Goal: Obtain resource: Download file/media

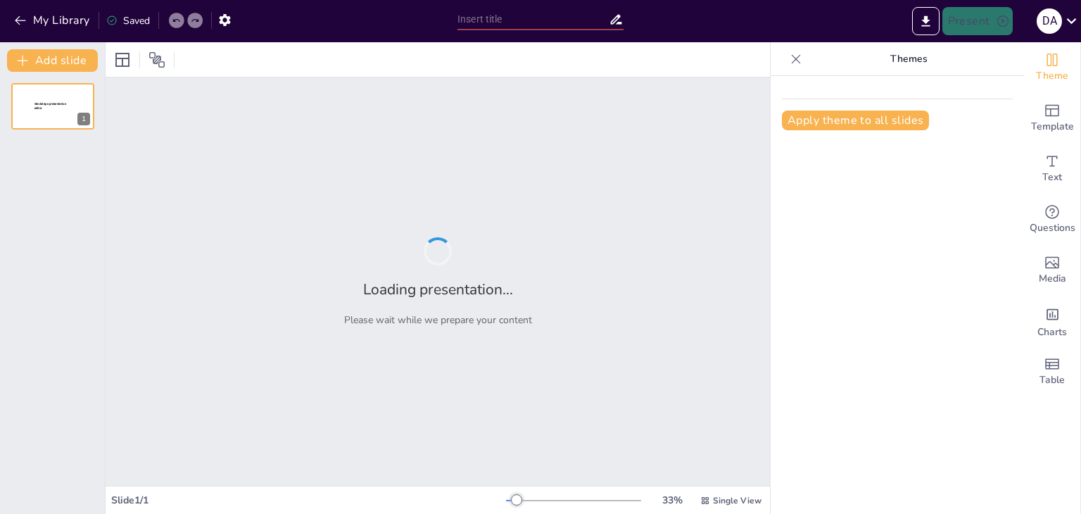
type input "Protocolo de Seguridad en el Manejo y Transporte de Pacientes"
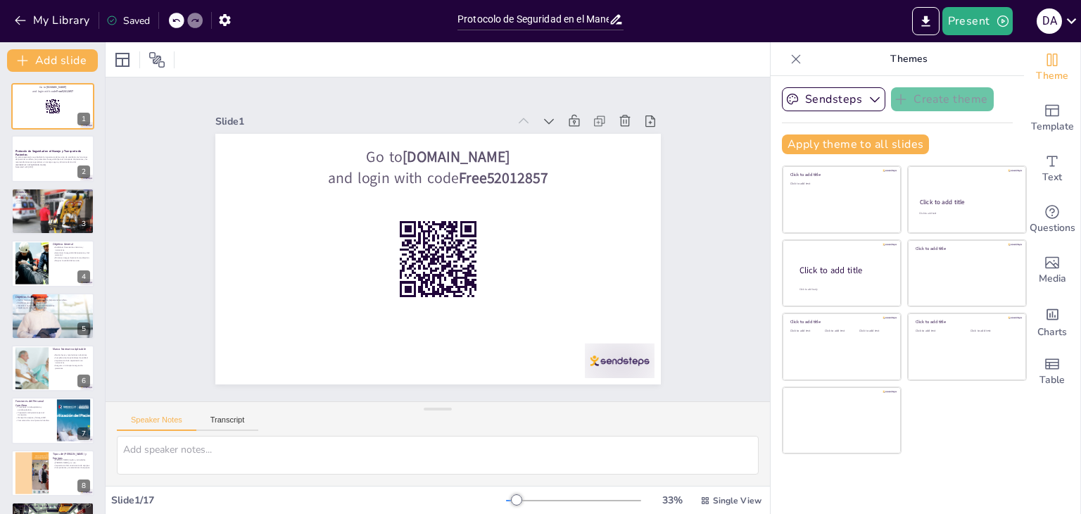
checkbox input "true"
click at [596, 20] on input "Protocolo de Seguridad en el Manejo y Transporte de Pacientes" at bounding box center [533, 19] width 151 height 20
click at [983, 20] on button "Present" at bounding box center [978, 21] width 70 height 28
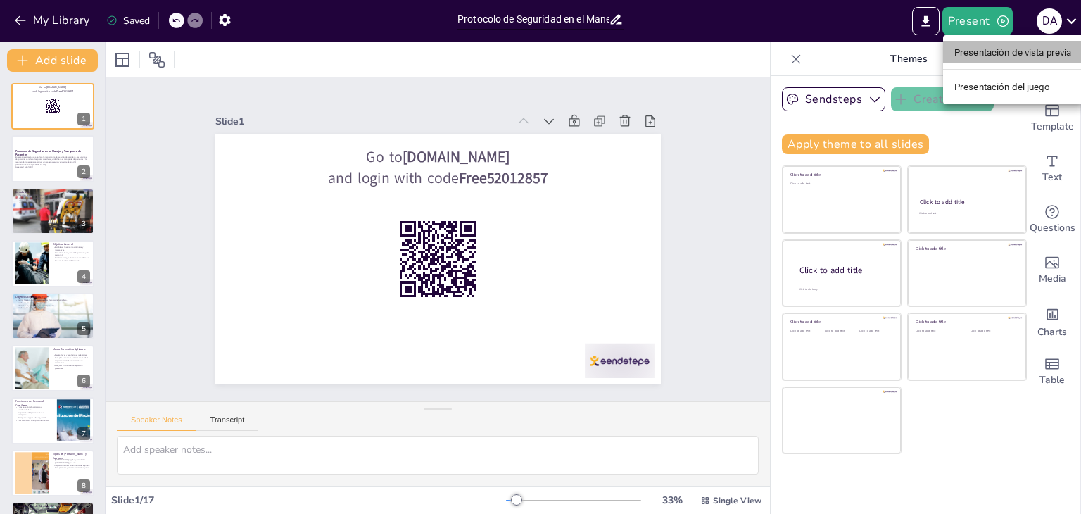
click at [984, 51] on font "Presentación de vista previa" at bounding box center [1014, 52] width 118 height 11
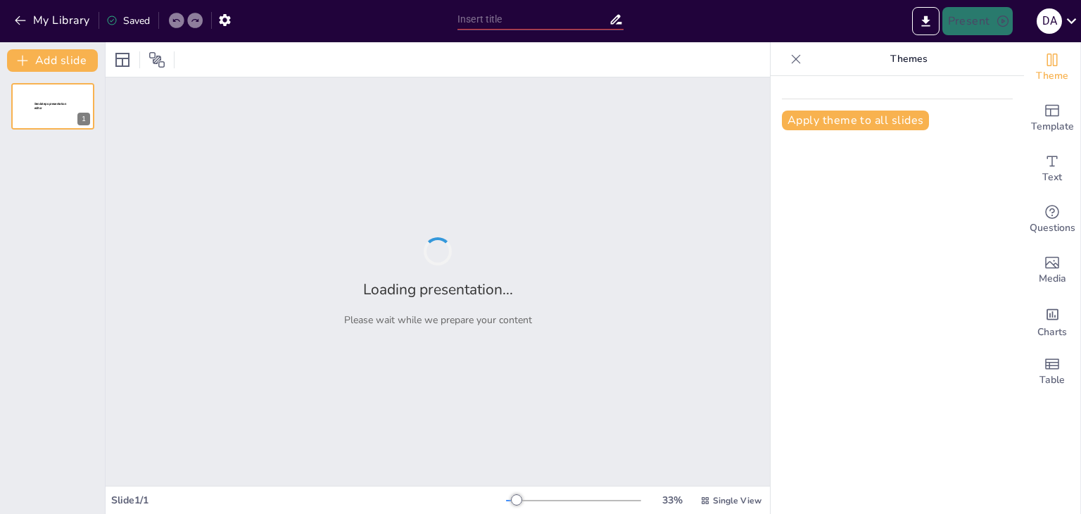
type input "Protocolo de Seguridad en el Manejo y Transporte de Pacientes"
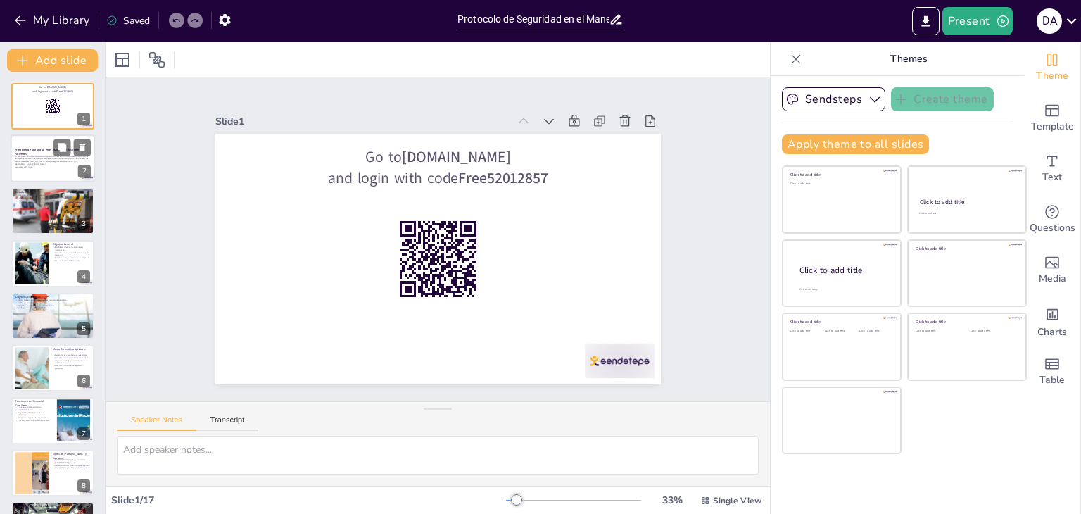
click at [42, 163] on p "En esta presentación se abordará la importancia del servicio de camillería, las…" at bounding box center [53, 160] width 76 height 11
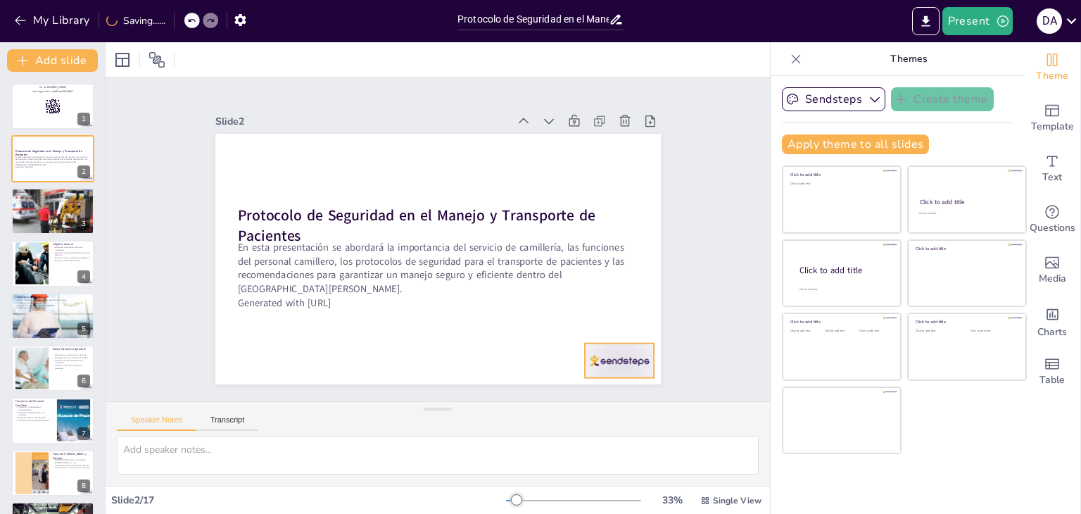
click at [596, 355] on div at bounding box center [620, 361] width 70 height 35
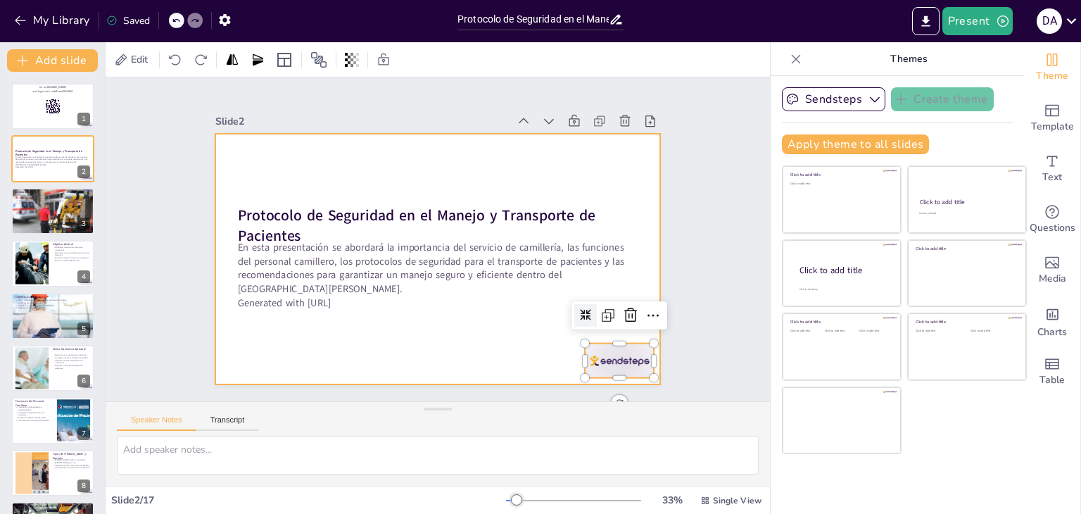
click at [525, 344] on div at bounding box center [438, 259] width 446 height 251
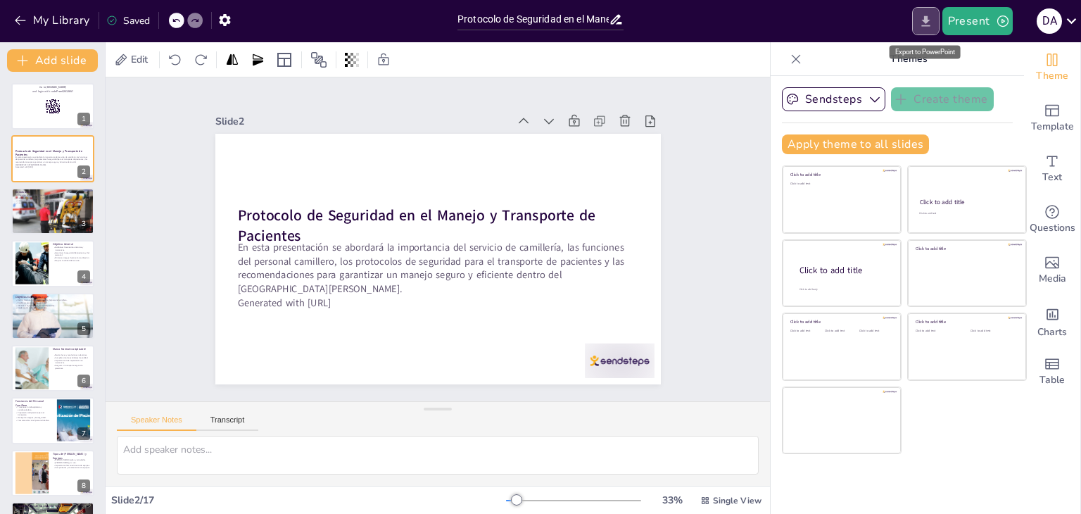
click at [927, 21] on icon "Export to PowerPoint" at bounding box center [926, 20] width 8 height 11
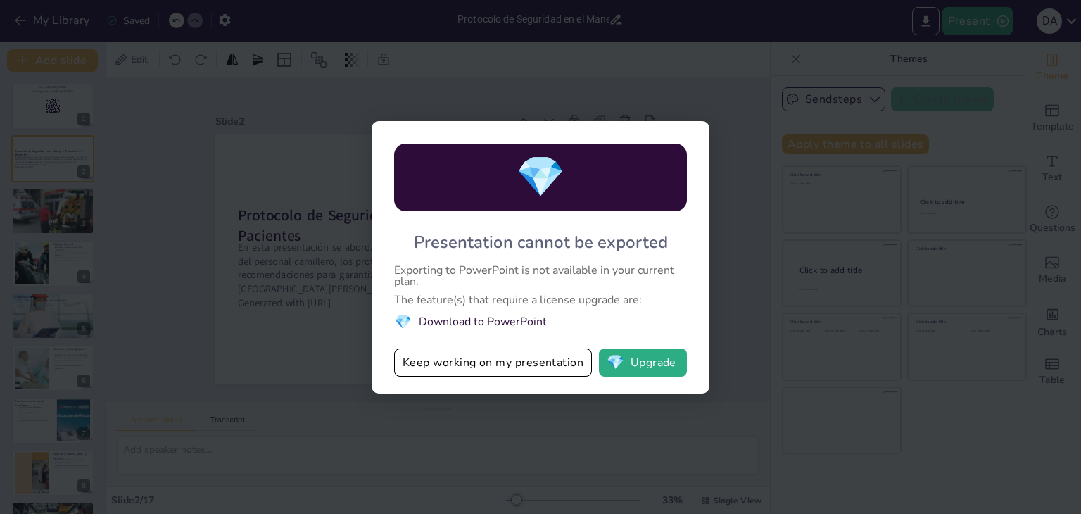
click at [487, 269] on div "Exporting to PowerPoint is not available in your current plan." at bounding box center [540, 276] width 293 height 23
click at [486, 325] on li "💎 Download to PowerPoint" at bounding box center [540, 322] width 293 height 19
click at [487, 325] on li "💎 Download to PowerPoint" at bounding box center [540, 322] width 293 height 19
click at [634, 364] on button "💎 Upgrade" at bounding box center [643, 363] width 88 height 28
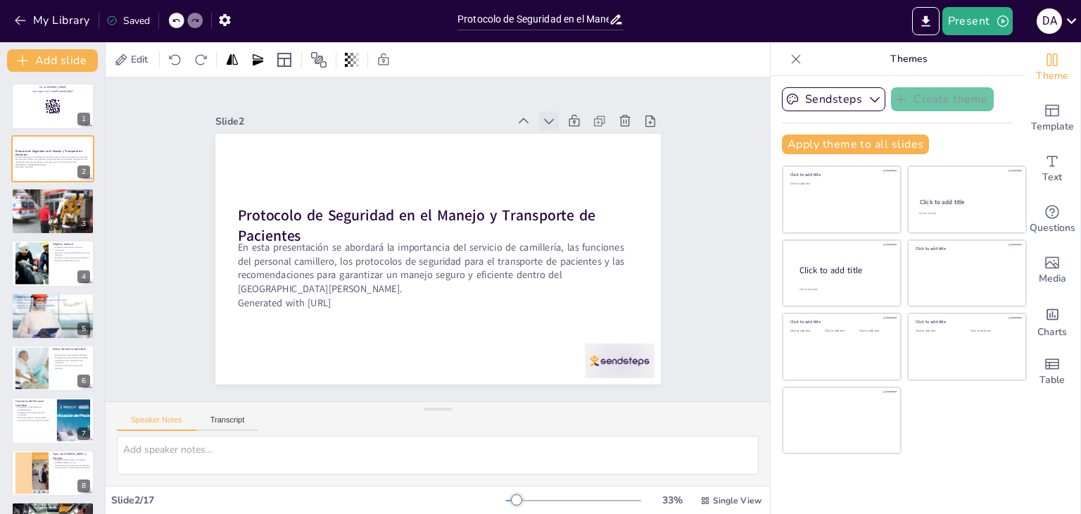
click at [542, 116] on icon at bounding box center [549, 121] width 14 height 14
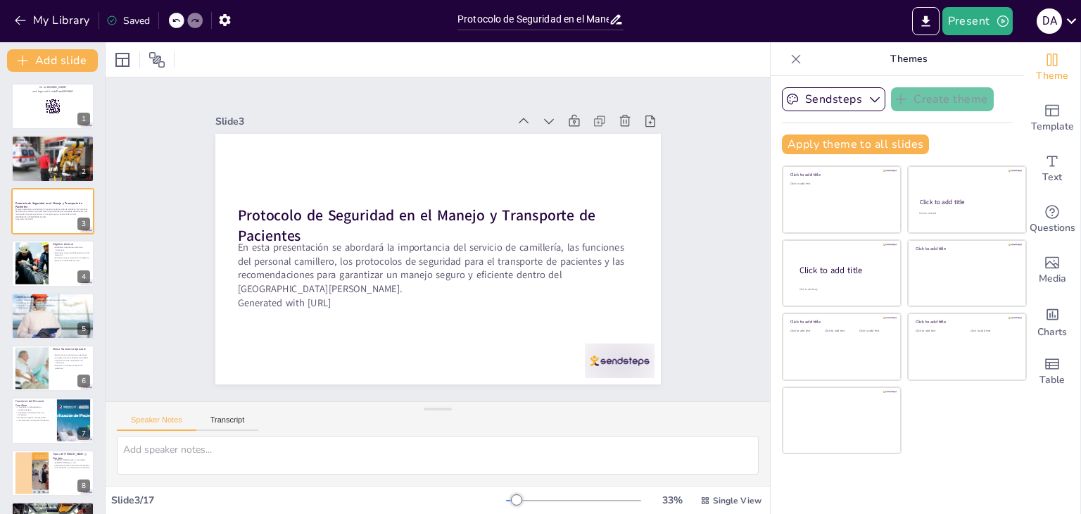
click at [553, 126] on icon at bounding box center [560, 133] width 15 height 15
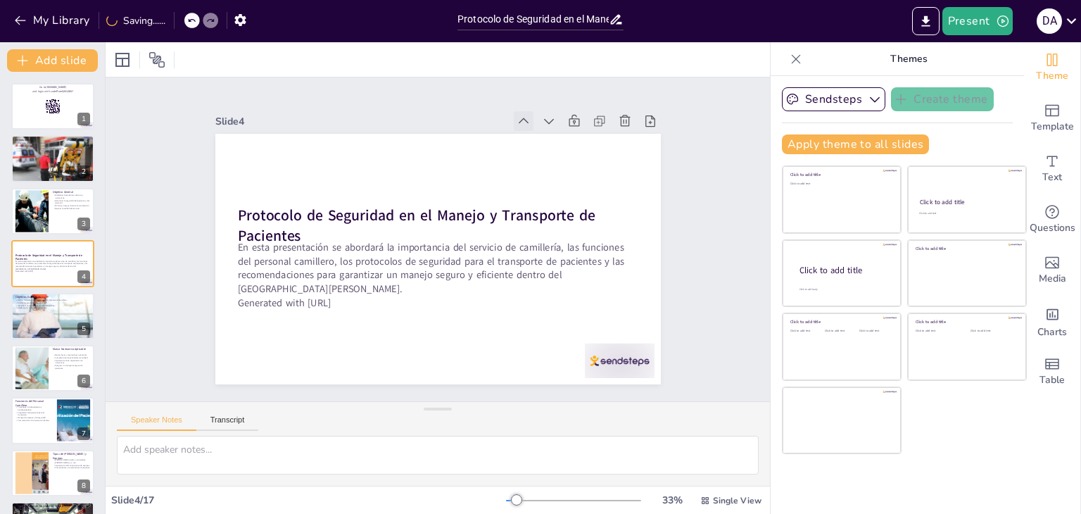
click at [519, 118] on icon at bounding box center [524, 121] width 14 height 14
click at [543, 116] on icon at bounding box center [549, 121] width 14 height 14
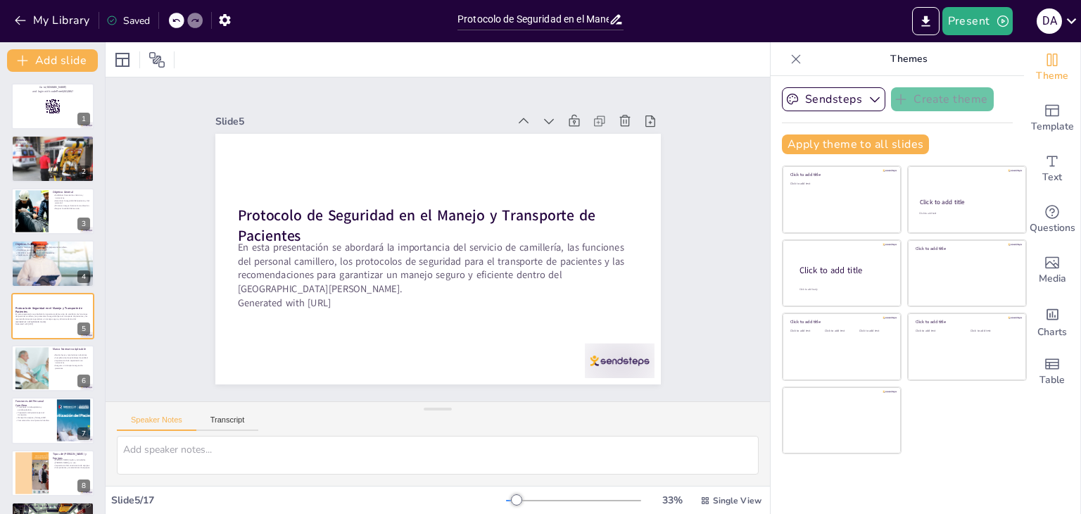
click at [553, 126] on icon at bounding box center [560, 133] width 15 height 15
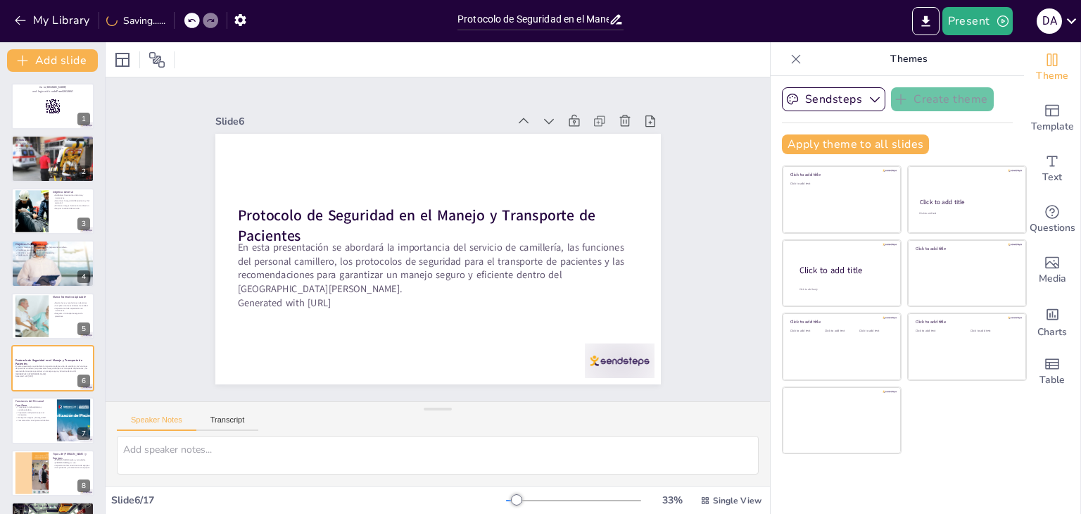
click at [543, 116] on icon at bounding box center [549, 121] width 14 height 14
click at [553, 126] on icon at bounding box center [560, 133] width 15 height 15
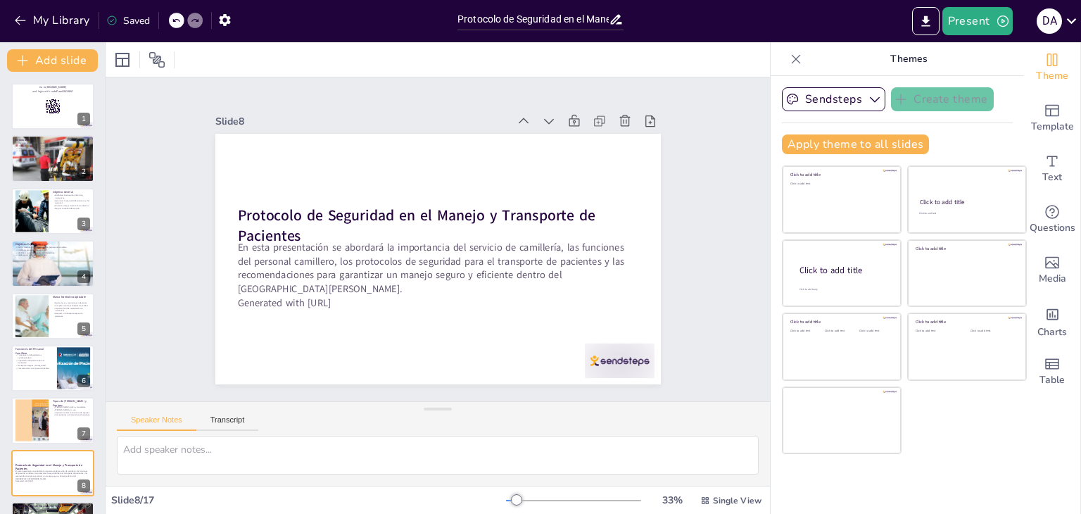
click at [543, 116] on icon at bounding box center [549, 121] width 14 height 14
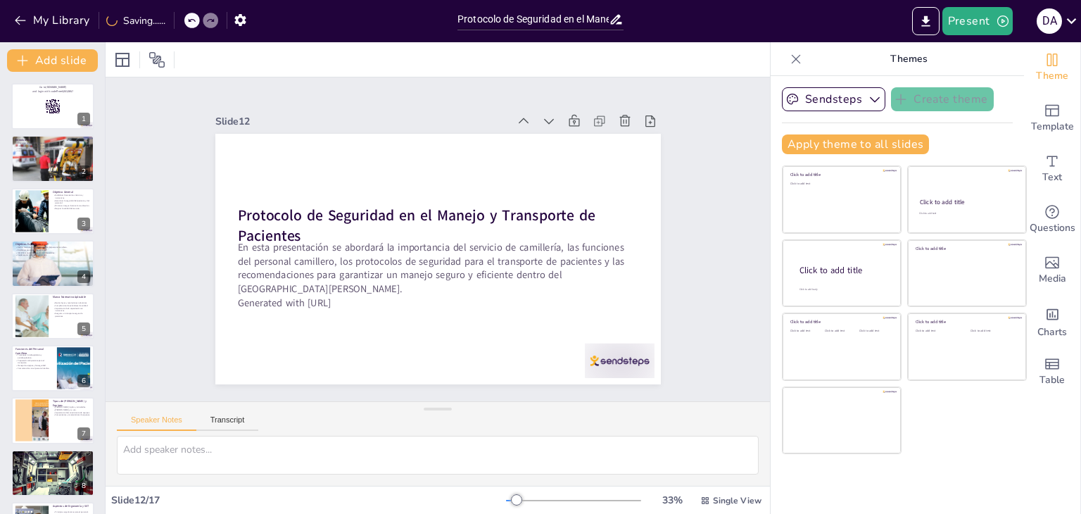
click at [553, 126] on icon at bounding box center [560, 133] width 15 height 15
checkbox input "true"
click at [553, 125] on icon at bounding box center [560, 132] width 15 height 15
click at [543, 116] on icon at bounding box center [549, 121] width 14 height 14
click at [553, 126] on icon at bounding box center [560, 133] width 15 height 15
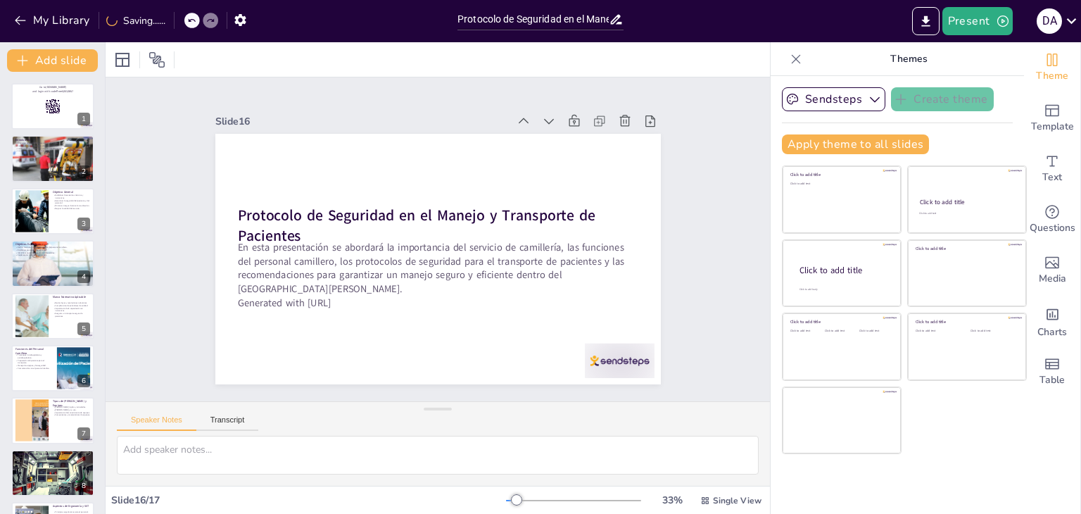
click at [543, 116] on icon at bounding box center [549, 121] width 14 height 14
click at [588, 199] on icon at bounding box center [598, 209] width 20 height 20
click at [517, 118] on icon at bounding box center [524, 121] width 14 height 14
click at [528, 123] on icon at bounding box center [535, 130] width 15 height 15
click at [517, 118] on icon at bounding box center [524, 121] width 14 height 14
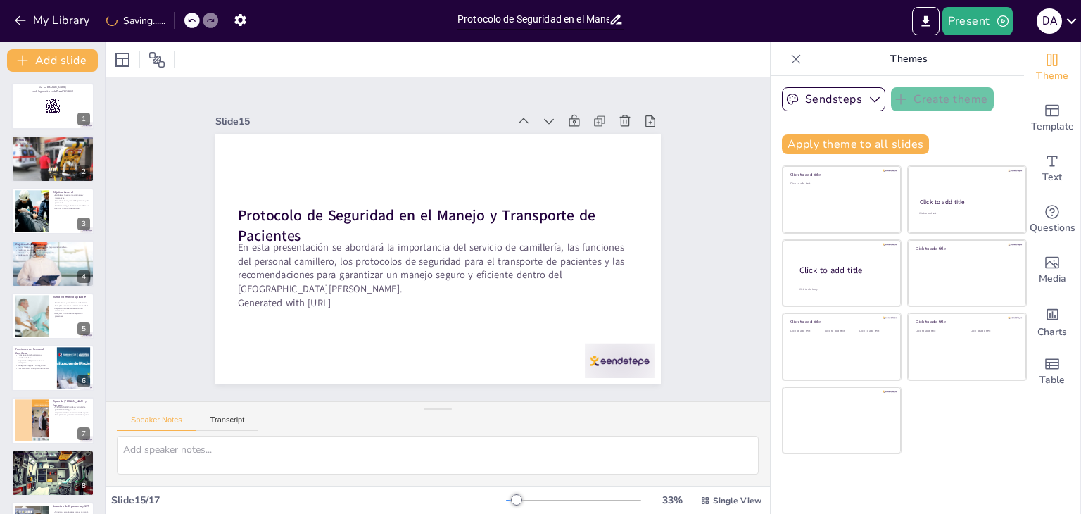
checkbox input "true"
click at [517, 118] on icon at bounding box center [524, 121] width 14 height 14
click at [0, 0] on icon at bounding box center [0, 0] width 0 height 0
click at [517, 118] on icon at bounding box center [524, 121] width 14 height 14
click at [528, 123] on icon at bounding box center [535, 130] width 15 height 15
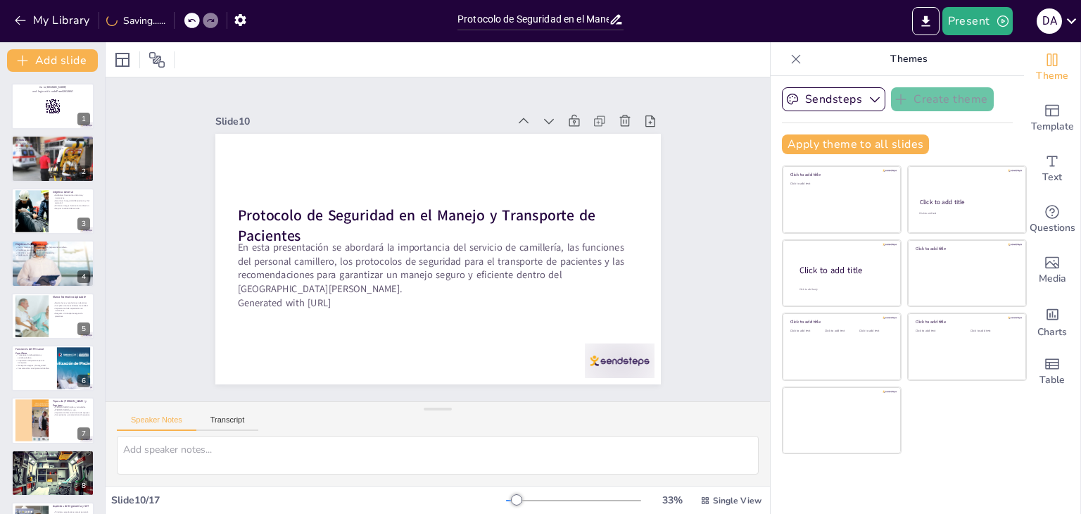
click at [517, 118] on icon at bounding box center [524, 121] width 14 height 14
click at [0, 0] on icon at bounding box center [0, 0] width 0 height 0
click at [517, 118] on icon at bounding box center [524, 121] width 14 height 14
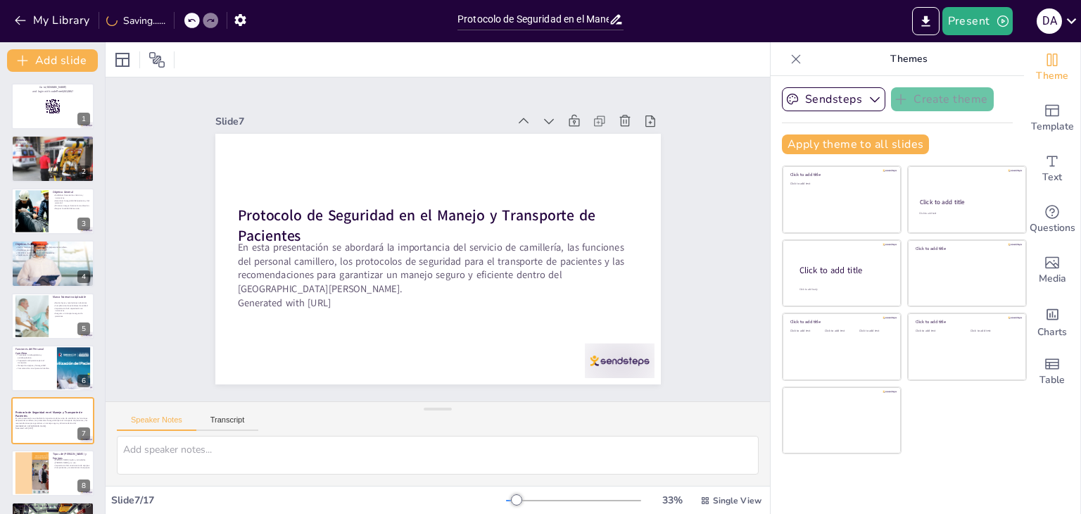
click at [517, 118] on icon at bounding box center [524, 121] width 14 height 14
click at [0, 0] on icon at bounding box center [0, 0] width 0 height 0
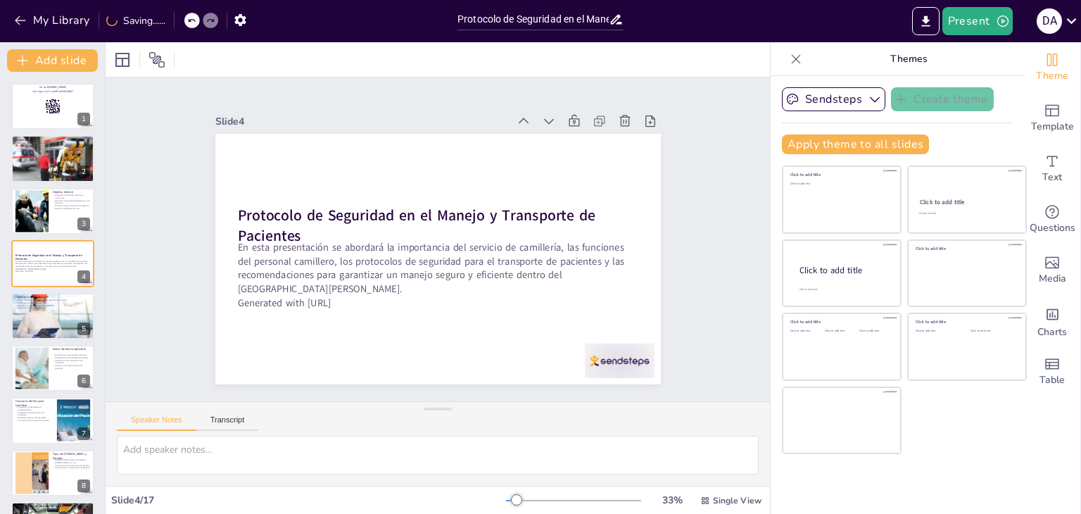
click at [517, 118] on icon at bounding box center [524, 121] width 14 height 14
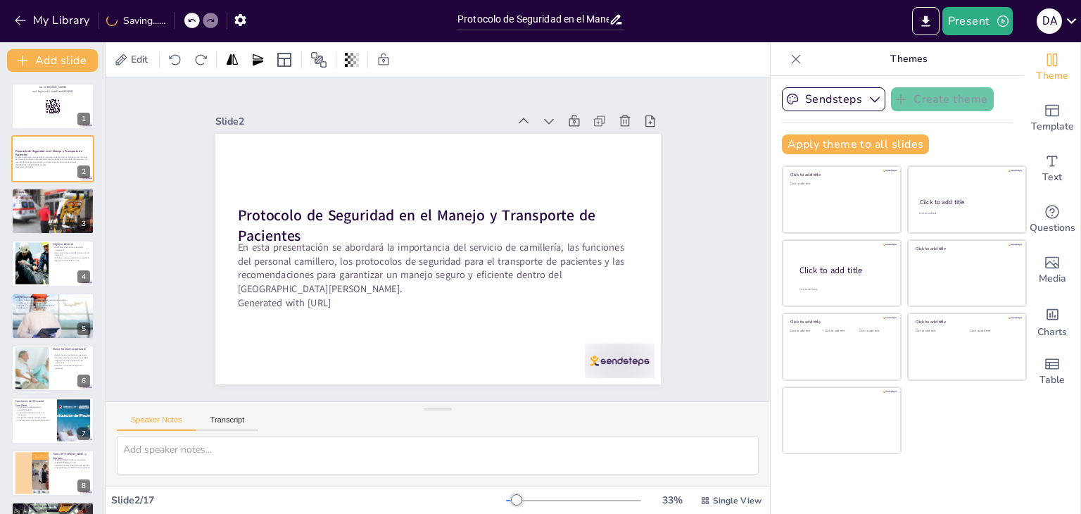
click at [517, 118] on icon at bounding box center [524, 121] width 14 height 14
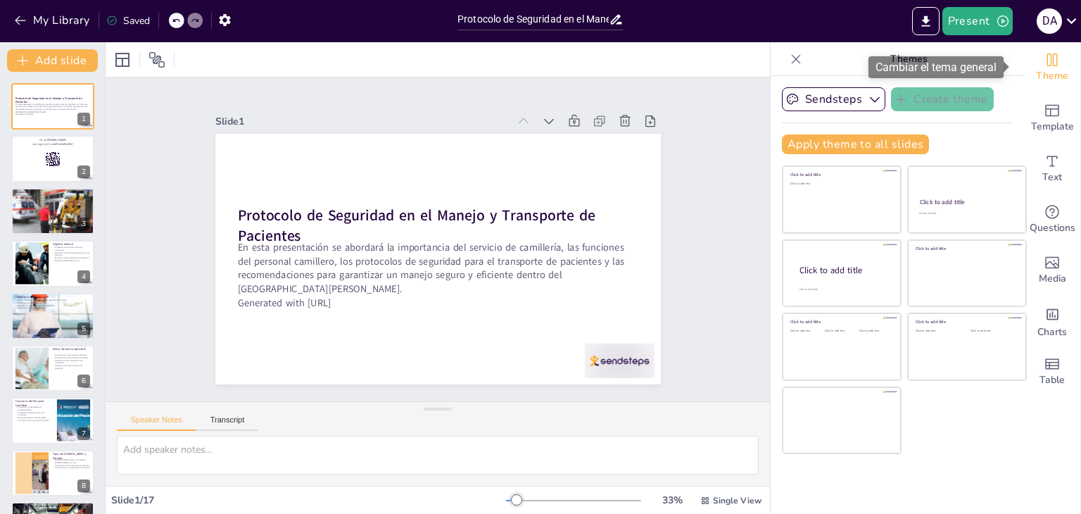
click at [1048, 65] on icon "Change the overall theme" at bounding box center [1053, 60] width 11 height 13
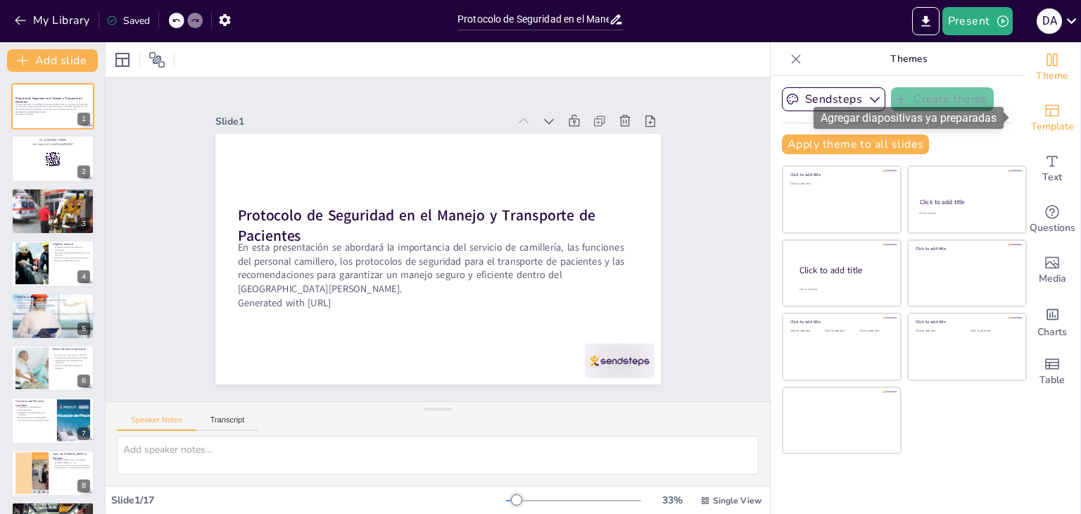
click at [1047, 113] on icon "Add ready made slides" at bounding box center [1052, 110] width 17 height 17
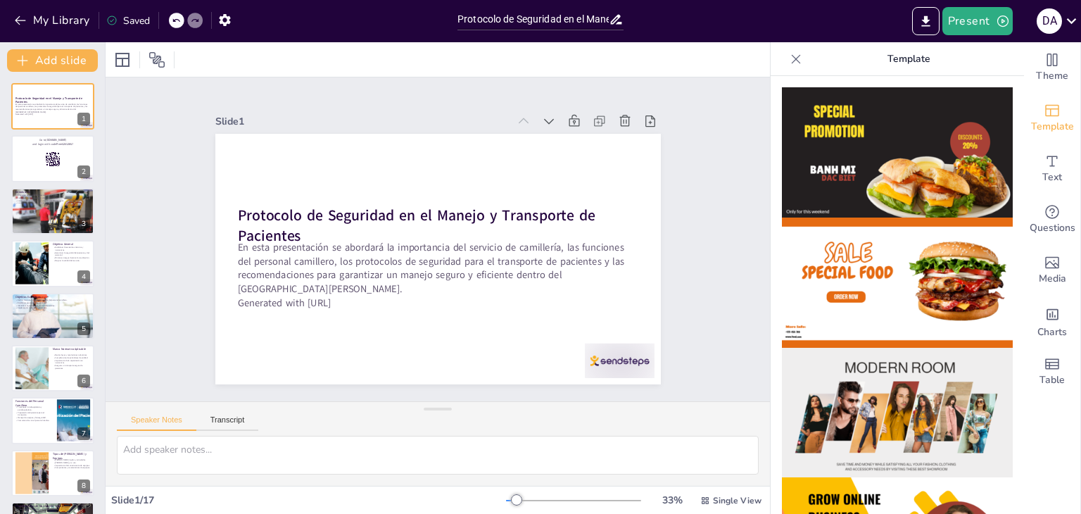
click at [789, 52] on icon at bounding box center [796, 59] width 14 height 14
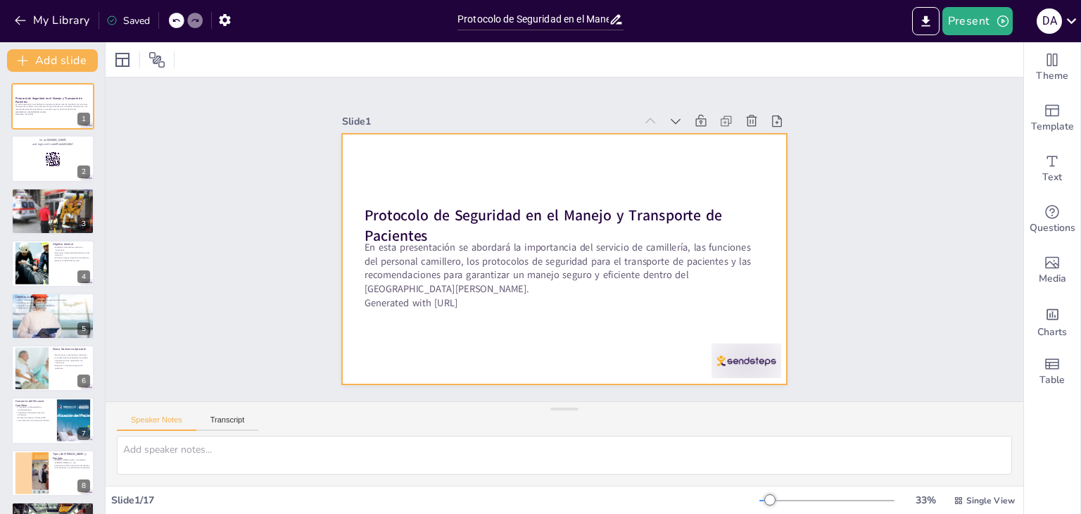
checkbox input "true"
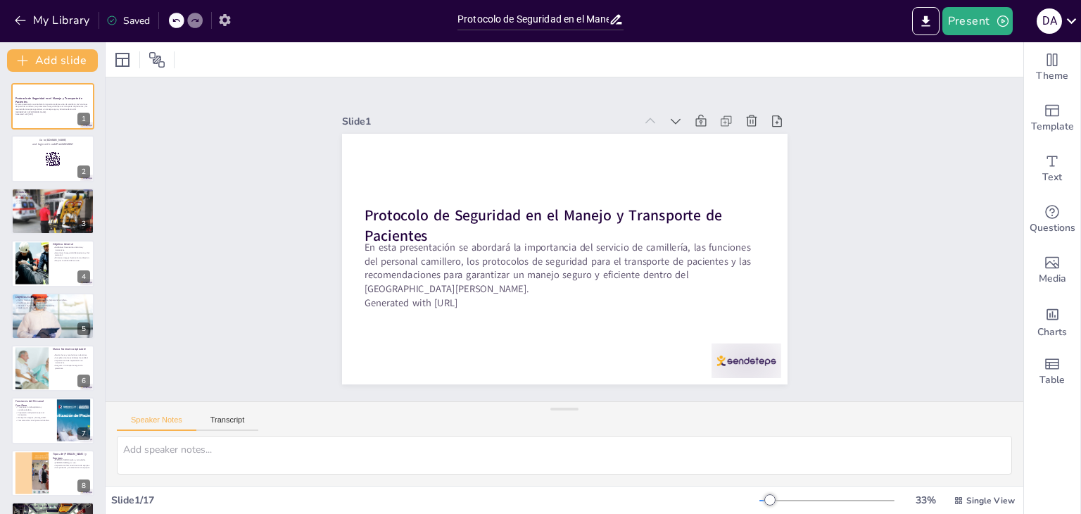
click at [222, 19] on icon "button" at bounding box center [224, 20] width 11 height 12
click at [228, 20] on icon "button" at bounding box center [224, 20] width 11 height 12
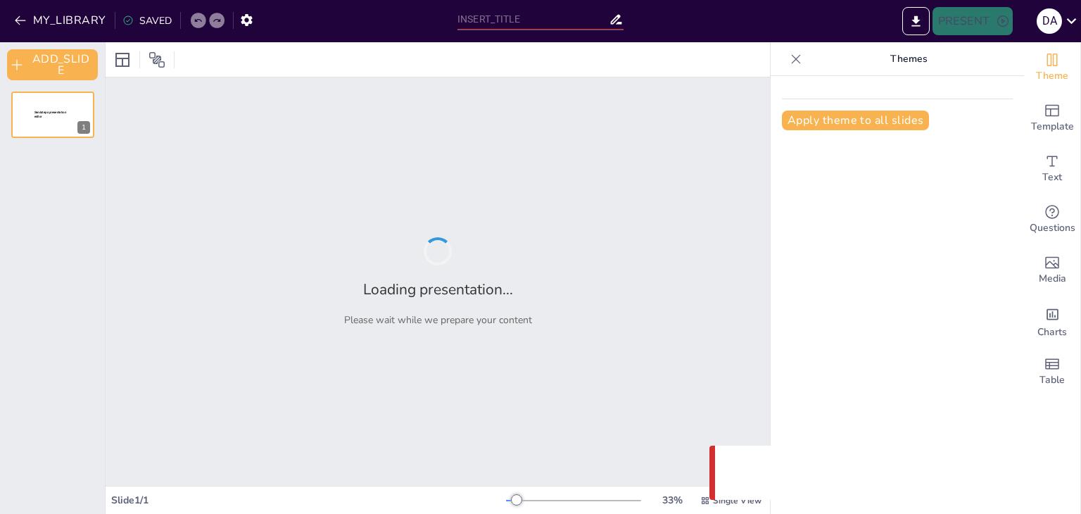
type input "Protocolo de Seguridad en el Manejo y Transporte de Pacientes"
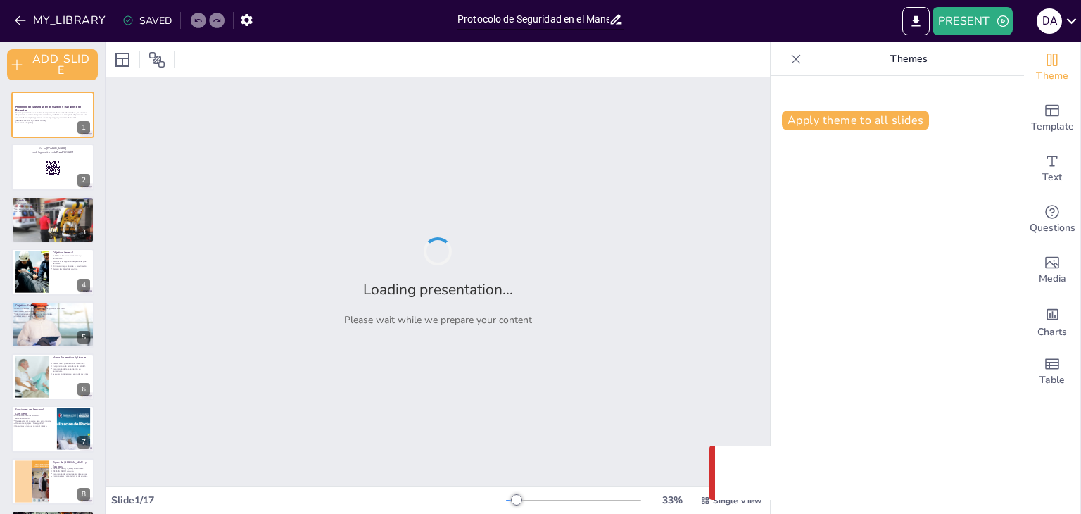
checkbox input "true"
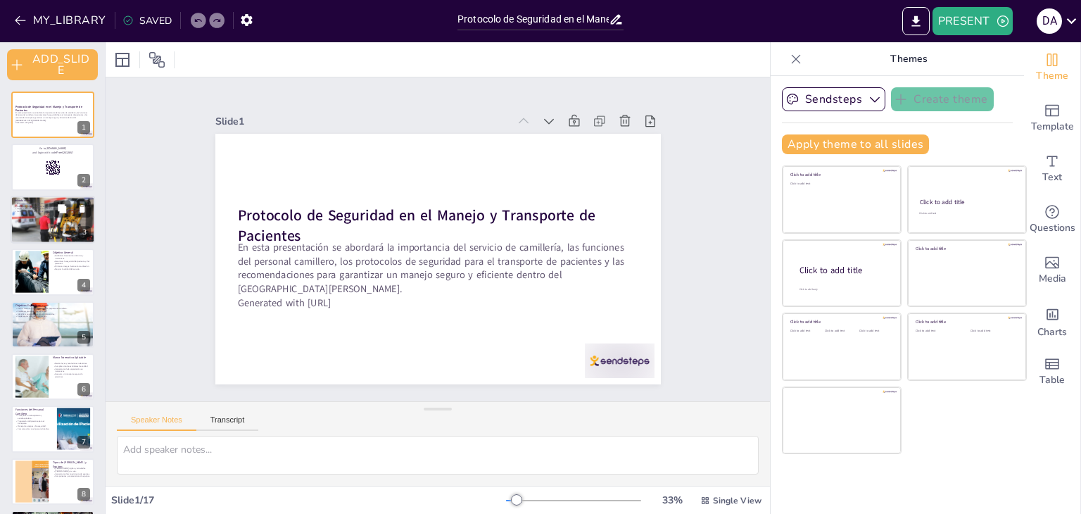
checkbox input "true"
click at [29, 216] on div at bounding box center [52, 220] width 95 height 48
type textarea "Lo ipsumdol si ametconsec ad elitseddoei temp in utlabore etdoloremagn, al eni …"
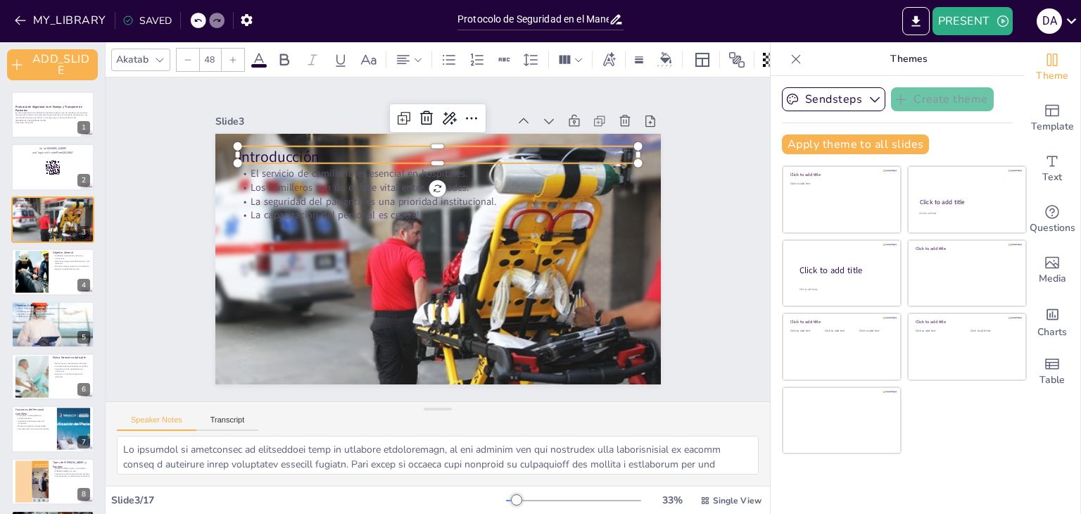
click at [248, 161] on div "Introducción El servicio de camillería es esencial en hospitales. Los camillero…" at bounding box center [436, 259] width 470 height 296
drag, startPoint x: 249, startPoint y: 160, endPoint x: 240, endPoint y: 156, distance: 9.8
click at [240, 156] on div "Introducción El servicio de camillería es esencial en hospitales. Los camillero…" at bounding box center [434, 259] width 488 height 338
checkbox input "true"
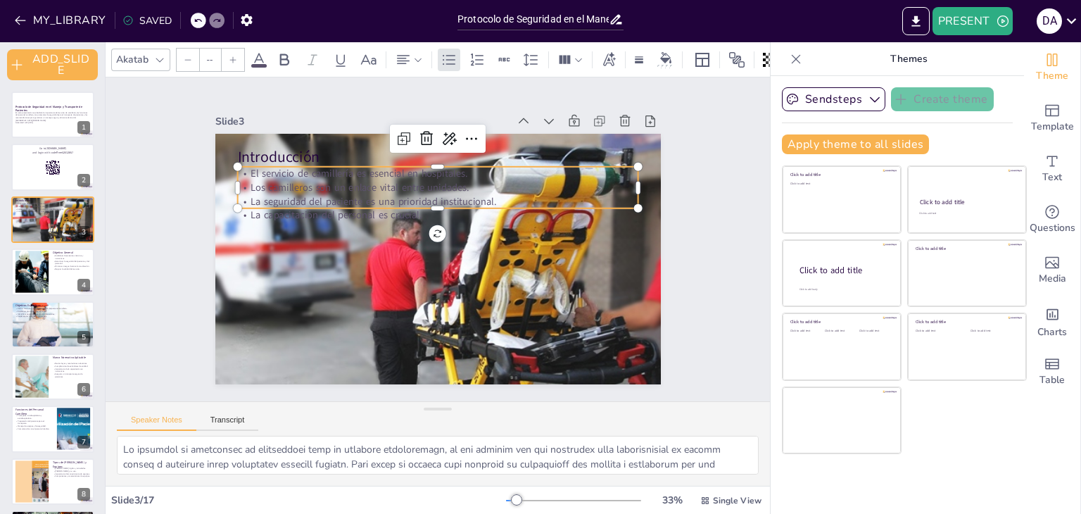
type input "32"
click at [265, 182] on p "Los camilleros son un enlace vital entre unidades." at bounding box center [443, 188] width 401 height 56
click at [296, 215] on p "La capacitación del personal es crucial." at bounding box center [440, 216] width 401 height 56
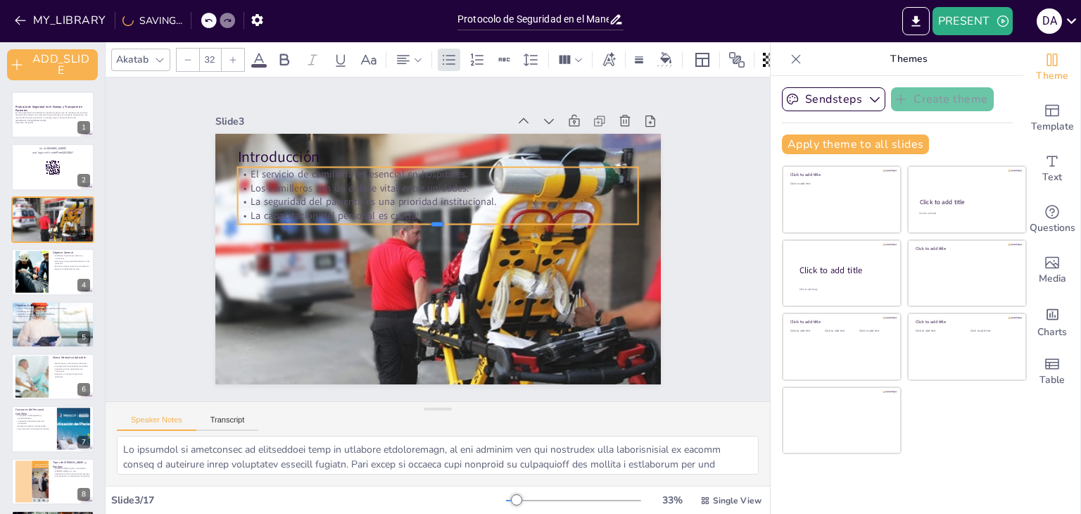
drag, startPoint x: 301, startPoint y: 205, endPoint x: 301, endPoint y: 220, distance: 15.5
click at [301, 225] on div at bounding box center [437, 230] width 401 height 11
drag, startPoint x: 403, startPoint y: 218, endPoint x: 400, endPoint y: 251, distance: 33.2
click at [400, 258] on div at bounding box center [437, 263] width 401 height 11
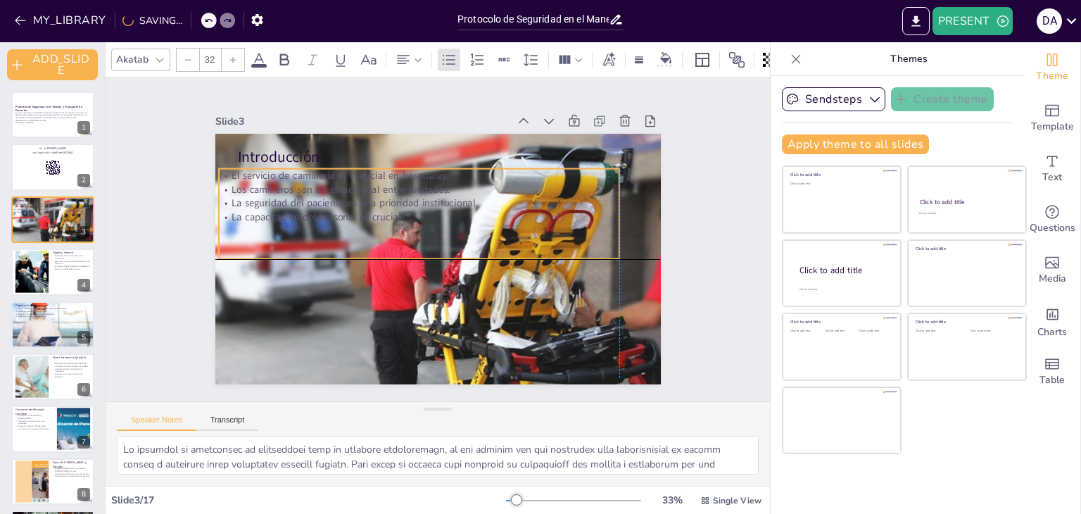
drag, startPoint x: 402, startPoint y: 248, endPoint x: 383, endPoint y: 246, distance: 19.1
click at [383, 246] on div "El servicio de camillería es esencial en hospitales. Los camilleros son un enla…" at bounding box center [422, 212] width 408 height 132
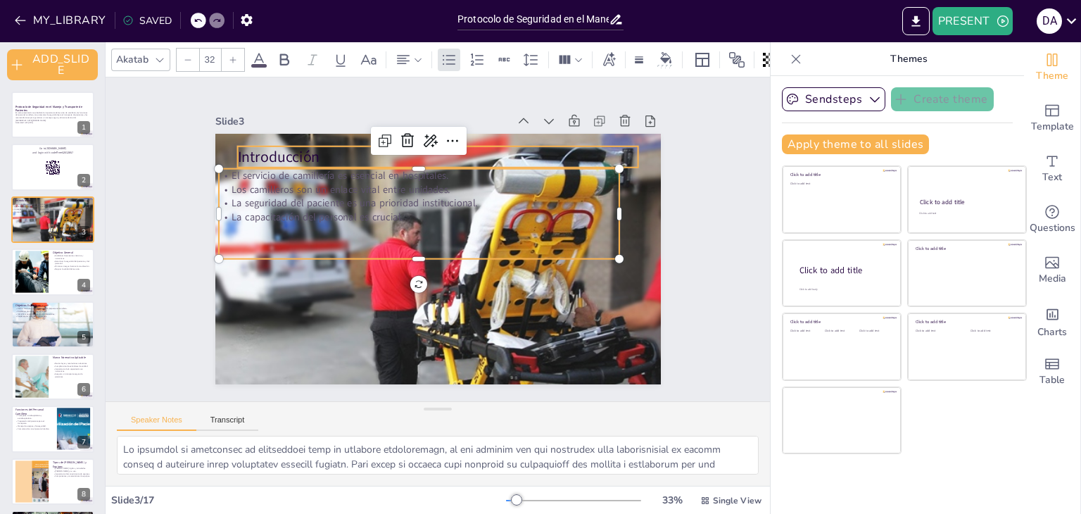
checkbox input "true"
type input "48"
click at [325, 150] on p "Introducción" at bounding box center [446, 157] width 401 height 63
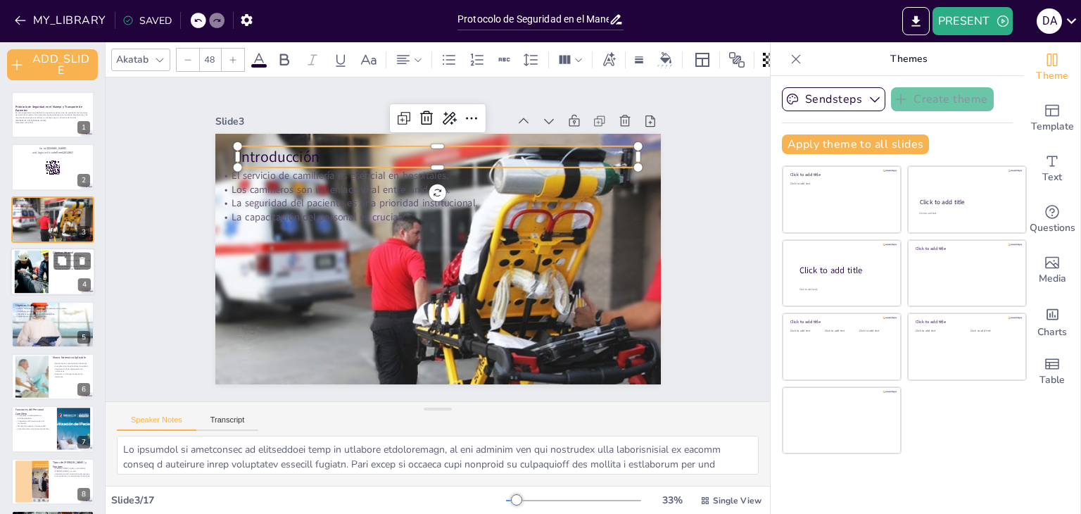
checkbox input "true"
click at [34, 268] on div at bounding box center [31, 272] width 75 height 43
type textarea "Lor ipsumdolorsi ametcons a elitseddoe tem incididunt utla etdolore mag al enim…"
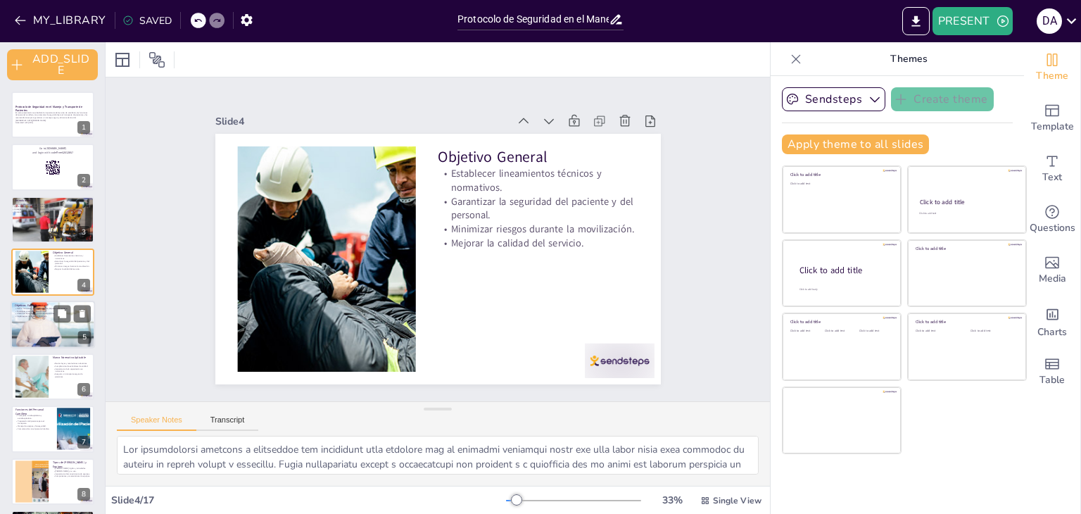
checkbox input "true"
click at [42, 332] on div at bounding box center [53, 324] width 84 height 56
type textarea "Loremip dol sitametco a elitseddoeiusmodt inc utlabore etdolorem al enimadmi ve…"
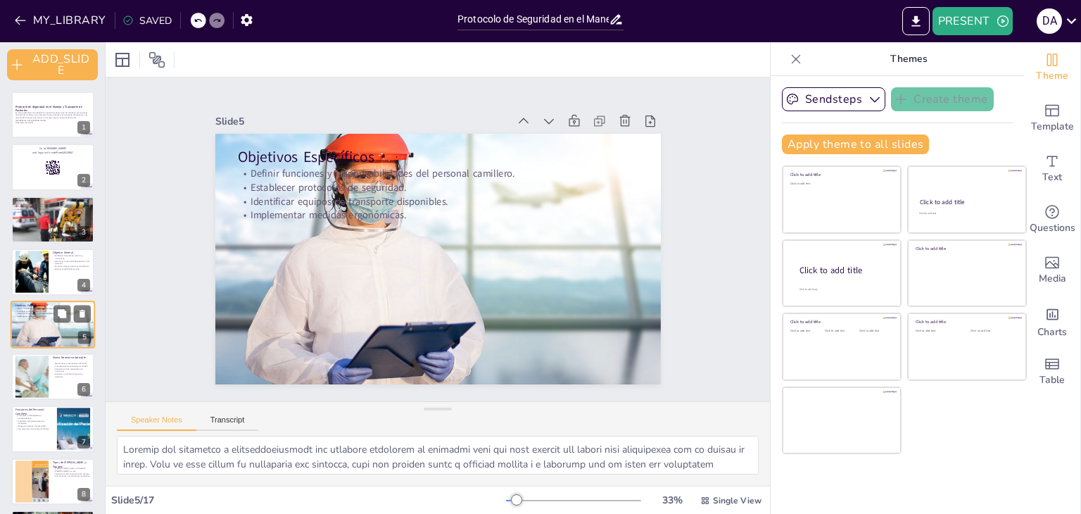
scroll to position [27, 0]
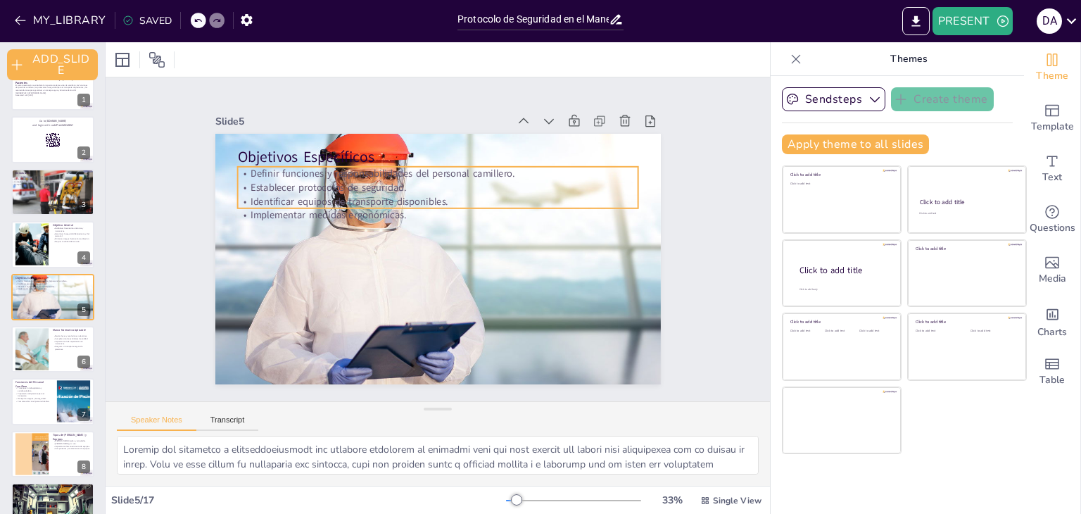
click at [375, 183] on p "Establecer protocolos de seguridad." at bounding box center [437, 187] width 401 height 14
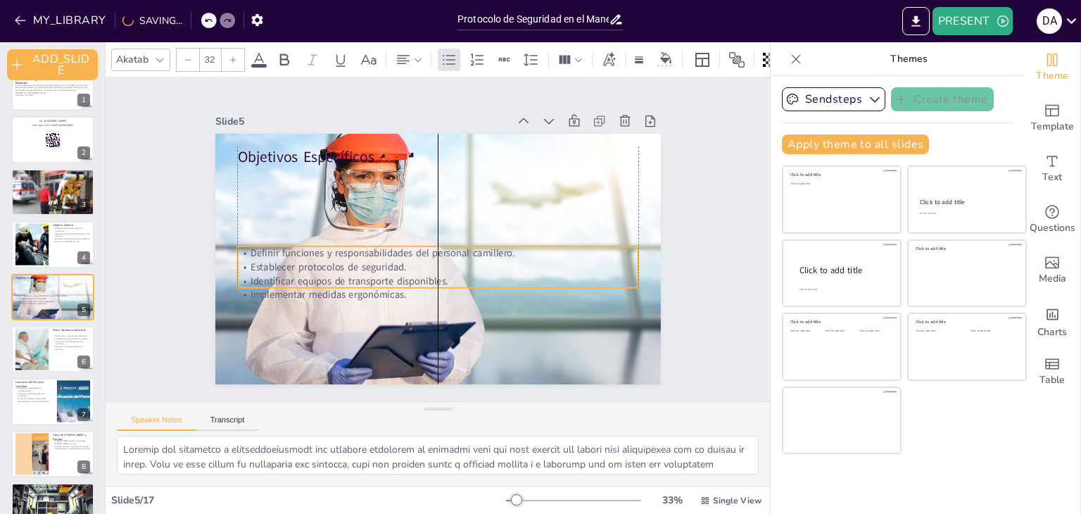
drag, startPoint x: 378, startPoint y: 161, endPoint x: 376, endPoint y: 241, distance: 79.6
click at [376, 246] on p "Definir funciones y responsabilidades del personal camillero." at bounding box center [437, 253] width 401 height 14
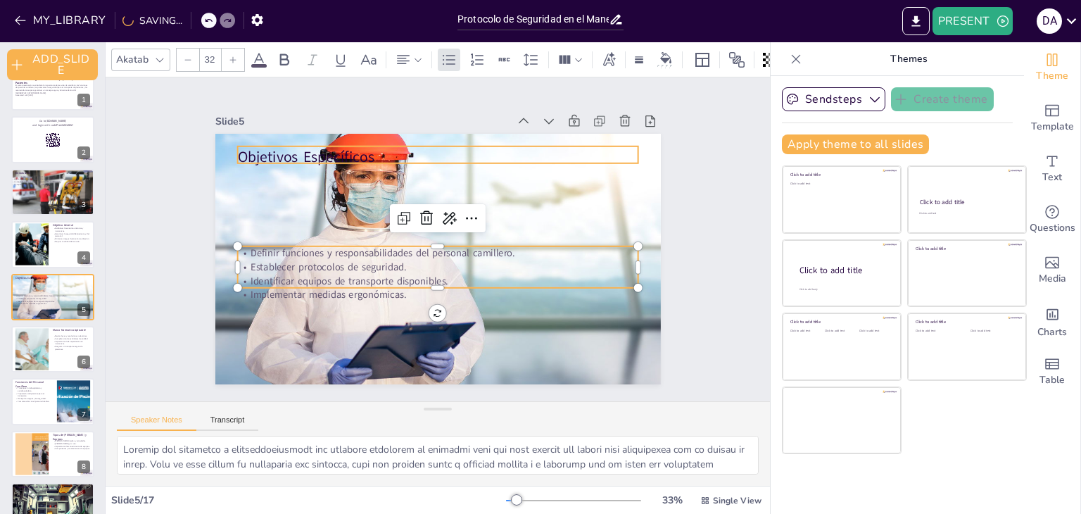
checkbox input "true"
type input "48"
click at [299, 146] on p "Objetivos Específicos" at bounding box center [437, 156] width 401 height 21
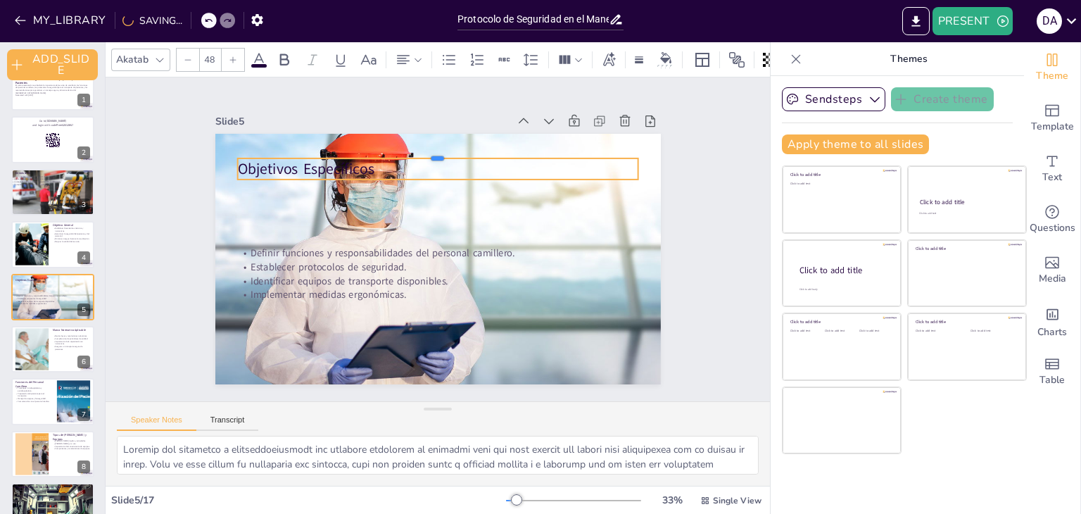
drag, startPoint x: 304, startPoint y: 139, endPoint x: 339, endPoint y: 187, distance: 59.6
click at [339, 187] on div "Objetivos Específicos Definir funciones y responsabilidades del personal camill…" at bounding box center [436, 259] width 470 height 296
click at [626, 165] on p "Objetivos Específicos" at bounding box center [437, 168] width 401 height 21
drag, startPoint x: 629, startPoint y: 165, endPoint x: 371, endPoint y: 168, distance: 258.4
click at [388, 168] on div at bounding box center [394, 164] width 13 height 22
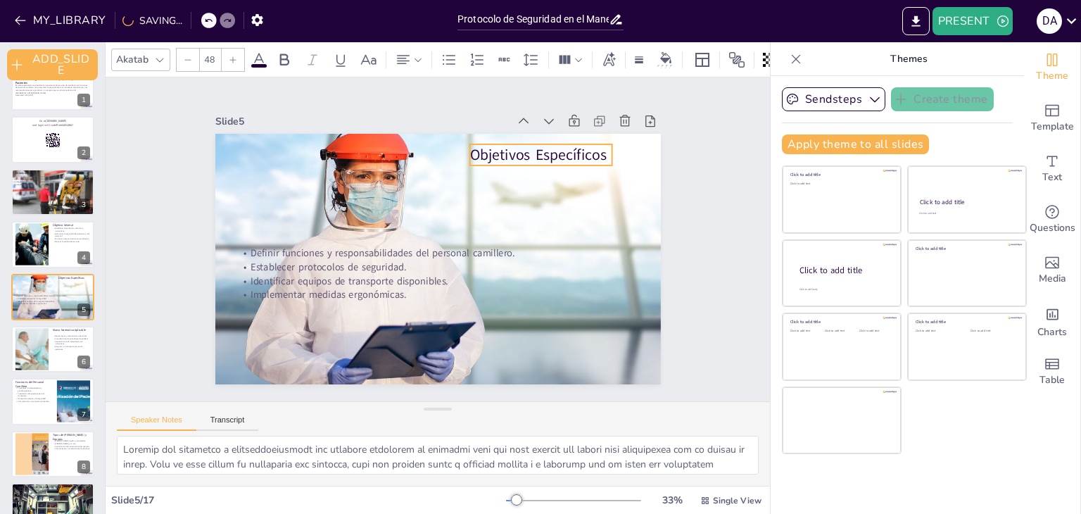
drag, startPoint x: 330, startPoint y: 153, endPoint x: 562, endPoint y: 139, distance: 232.8
click at [562, 148] on p "Objetivos Específicos" at bounding box center [549, 166] width 144 height 36
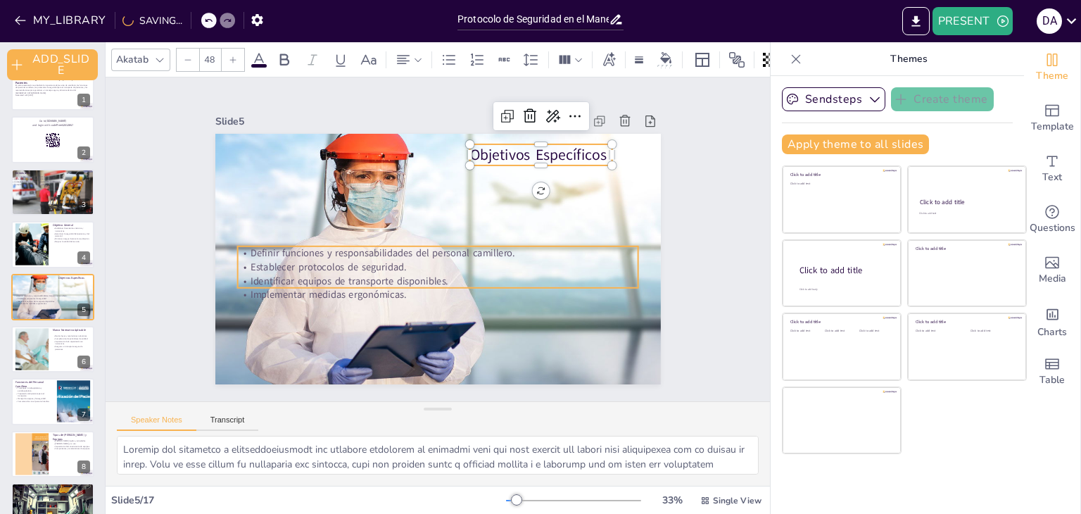
checkbox input "true"
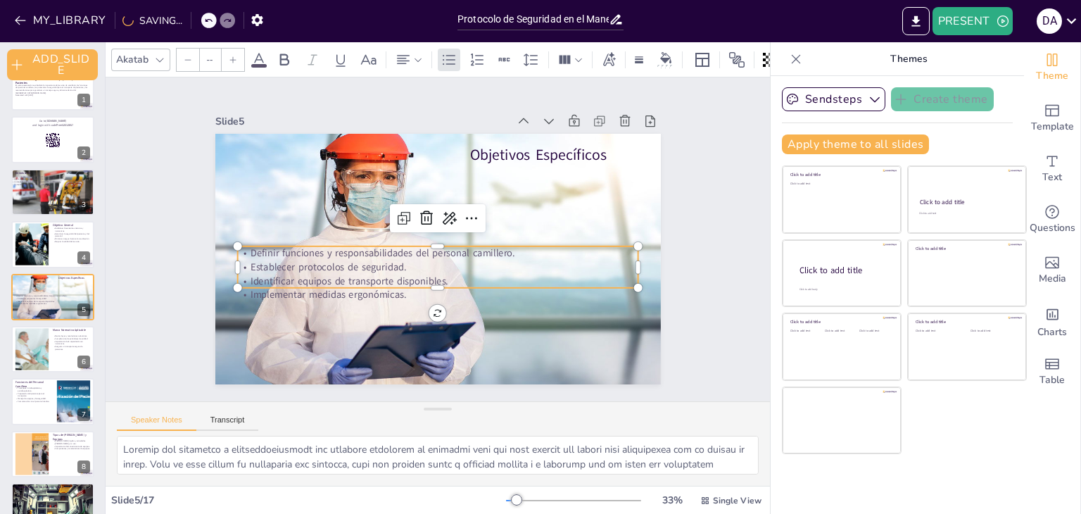
type input "32"
click at [353, 263] on p "Establecer protocolos de seguridad." at bounding box center [435, 267] width 401 height 56
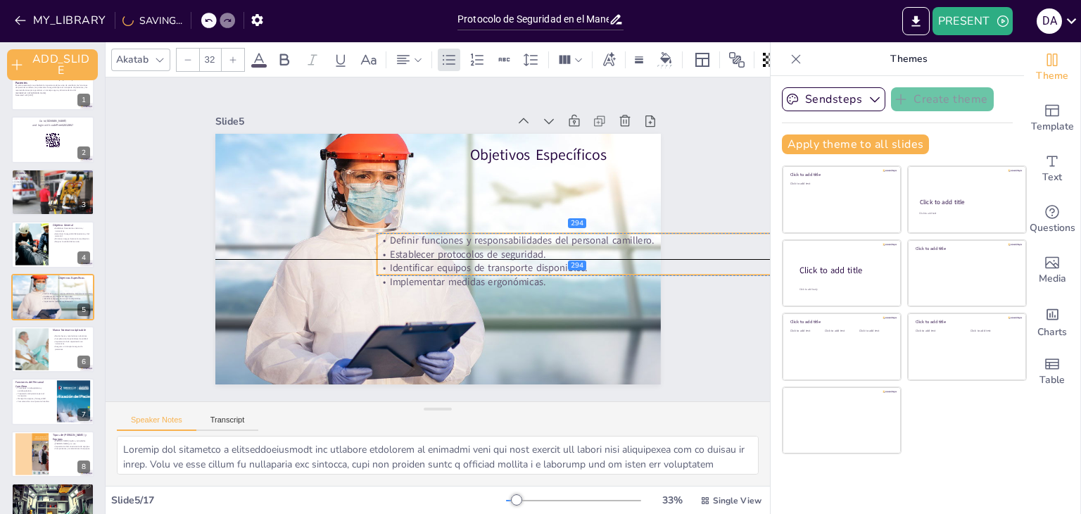
drag, startPoint x: 280, startPoint y: 243, endPoint x: 420, endPoint y: 230, distance: 140.0
click at [420, 230] on p "Definir funciones y responsabilidades del personal camillero." at bounding box center [577, 255] width 401 height 56
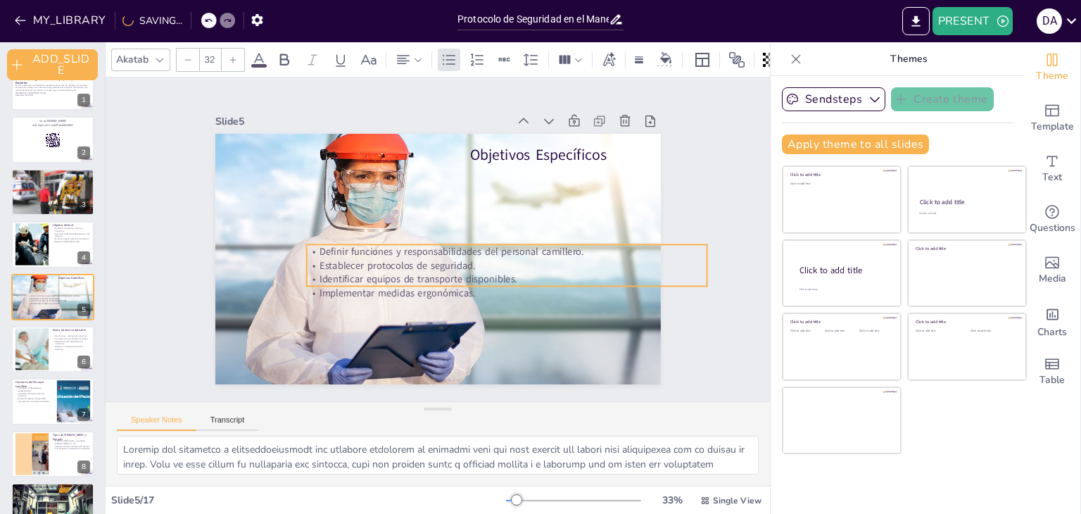
drag, startPoint x: 631, startPoint y: 229, endPoint x: 560, endPoint y: 240, distance: 71.3
click at [560, 244] on p "Definir funciones y responsabilidades del personal camillero." at bounding box center [506, 251] width 401 height 14
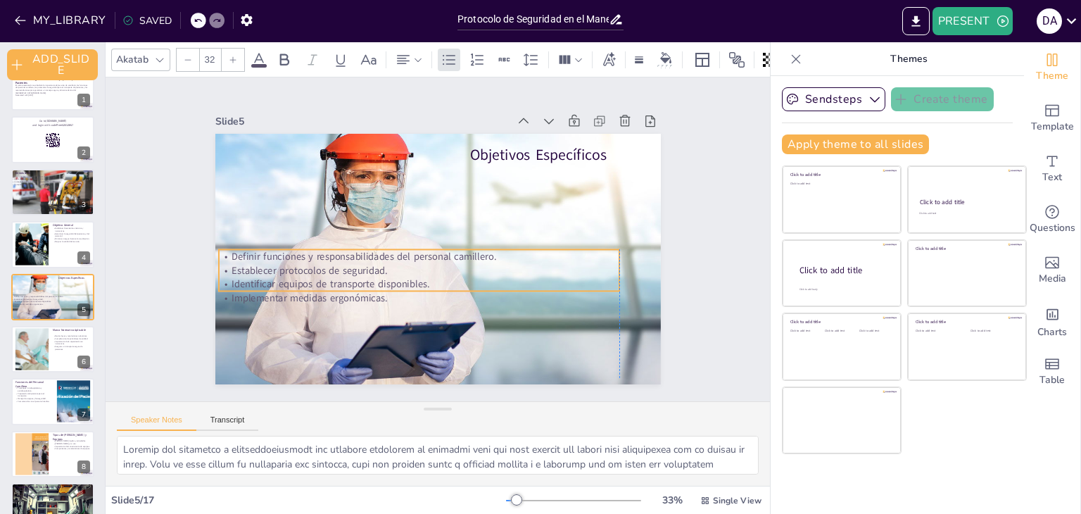
drag, startPoint x: 695, startPoint y: 258, endPoint x: 603, endPoint y: 263, distance: 92.4
click at [603, 263] on div "Slide 1 Protocolo de Seguridad en el Manejo y Transporte de Pacientes En esta p…" at bounding box center [438, 239] width 695 height 391
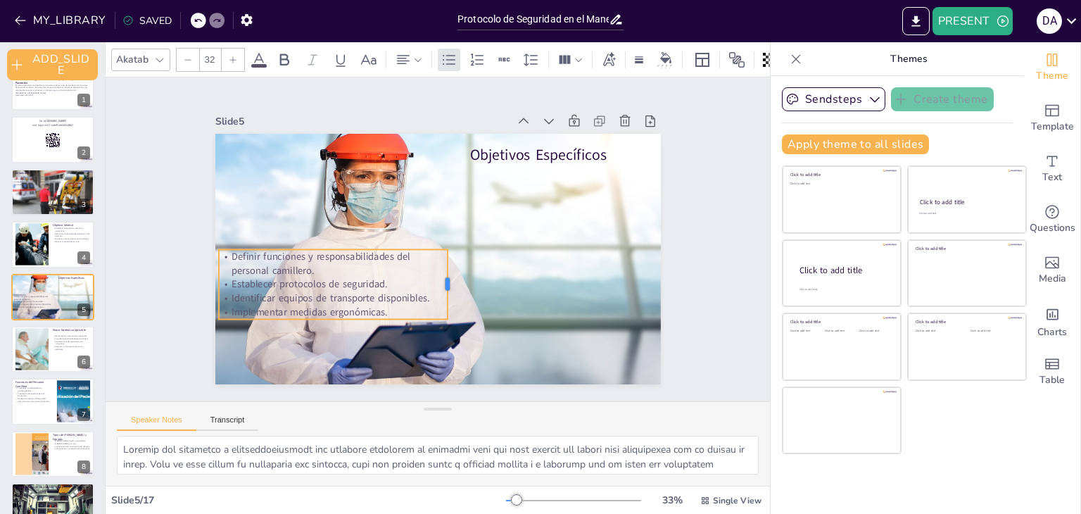
drag, startPoint x: 610, startPoint y: 260, endPoint x: 439, endPoint y: 274, distance: 172.4
click at [448, 274] on div at bounding box center [453, 284] width 11 height 70
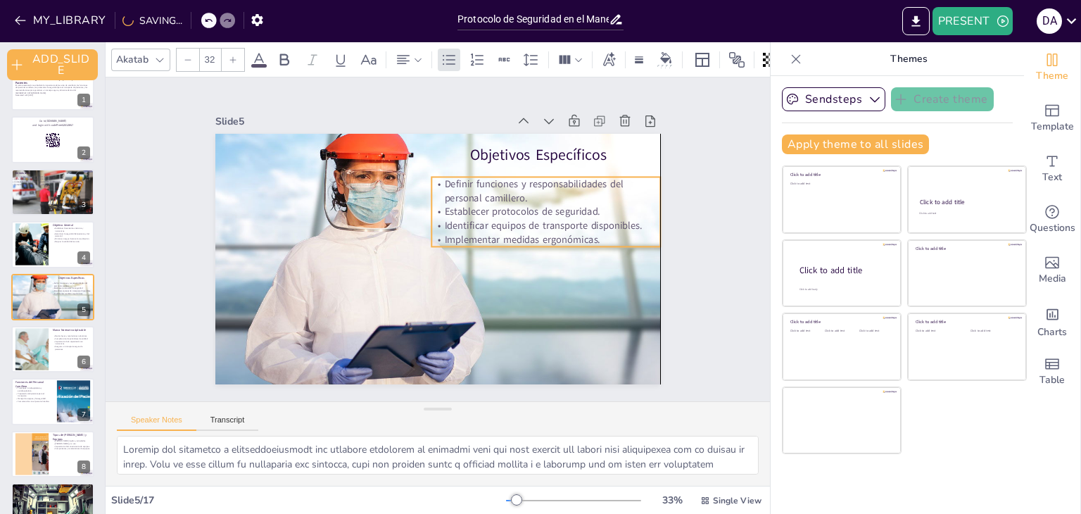
drag, startPoint x: 353, startPoint y: 244, endPoint x: 566, endPoint y: 172, distance: 224.7
click at [566, 177] on p "Definir funciones y responsabilidades del personal camillero." at bounding box center [550, 202] width 231 height 51
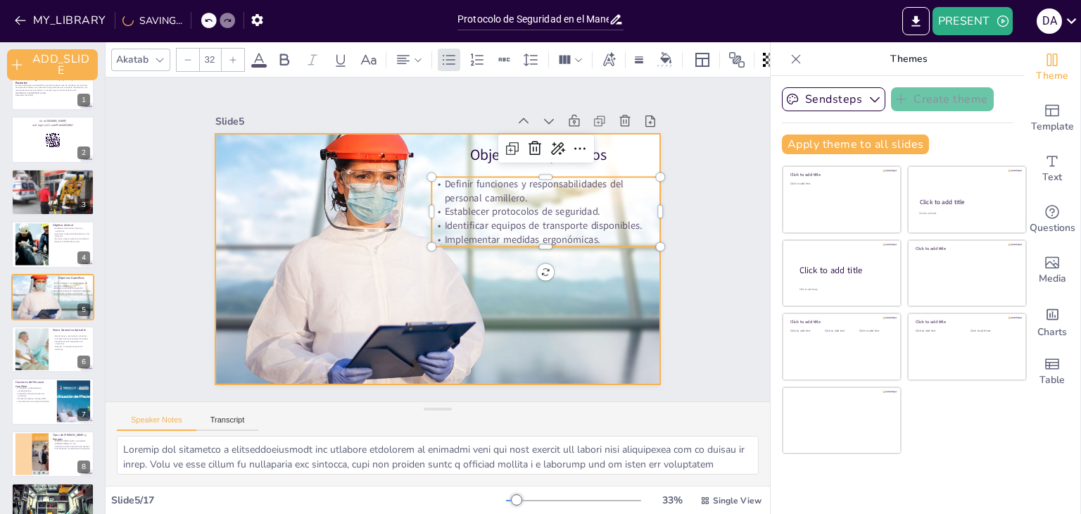
click at [622, 311] on div at bounding box center [430, 257] width 528 height 453
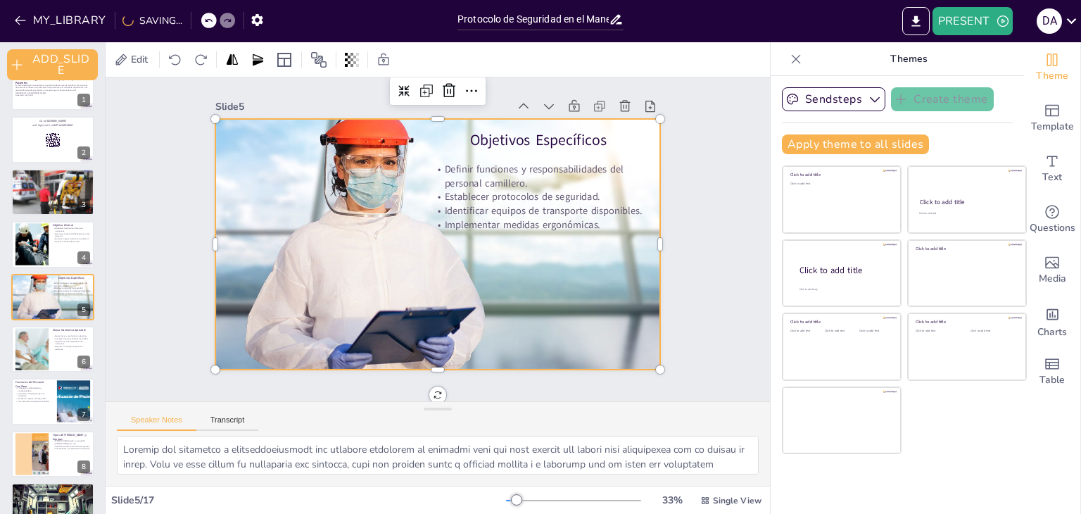
scroll to position [22, 0]
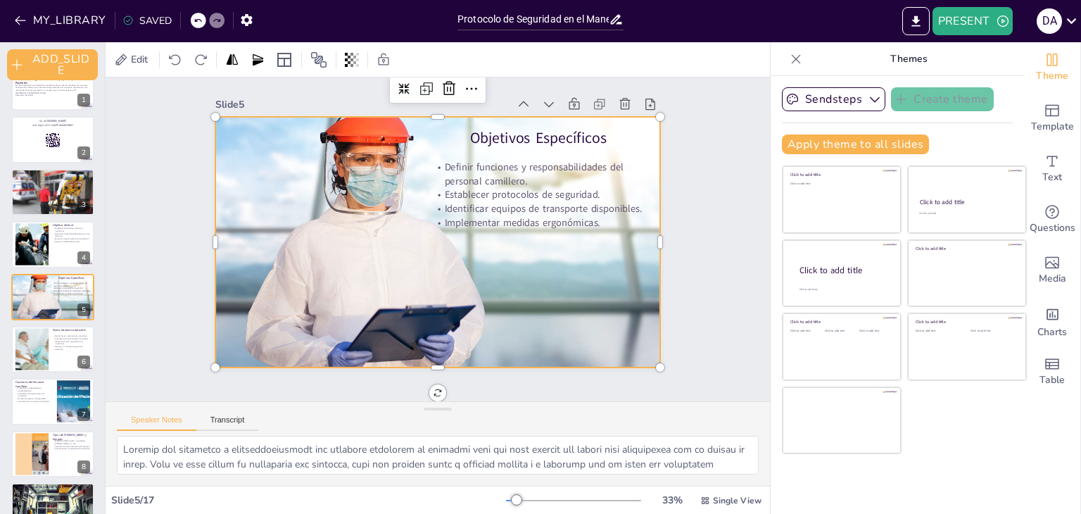
click at [686, 278] on div "Slide 1 Protocolo de Seguridad en el Manejo y Transporte de Pacientes En esta p…" at bounding box center [440, 222] width 552 height 343
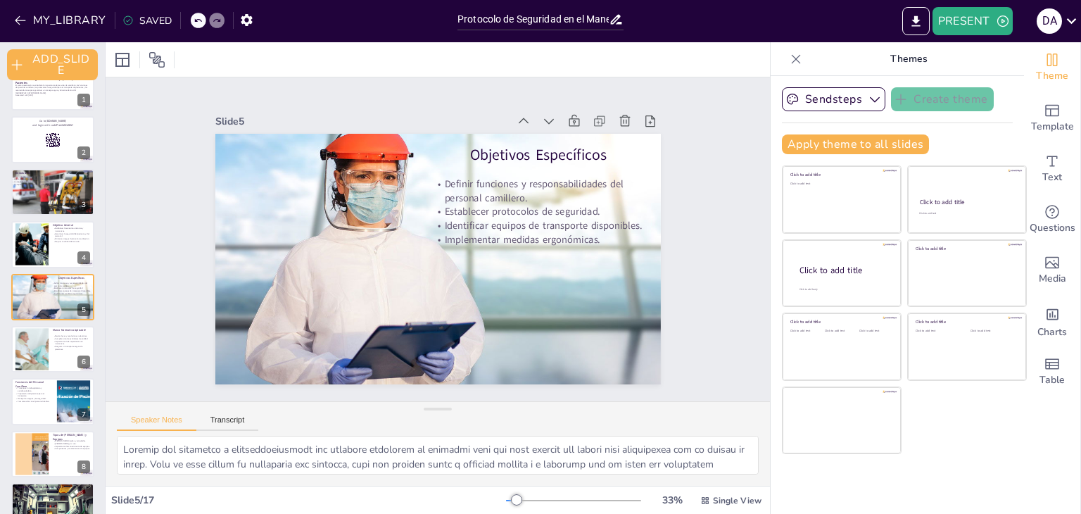
scroll to position [0, 0]
checkbox input "true"
click at [30, 349] on div at bounding box center [31, 349] width 64 height 43
type textarea "Loremip dol sitam c adipiscingel seddoeiusm te incididu utla etdolorema ali en …"
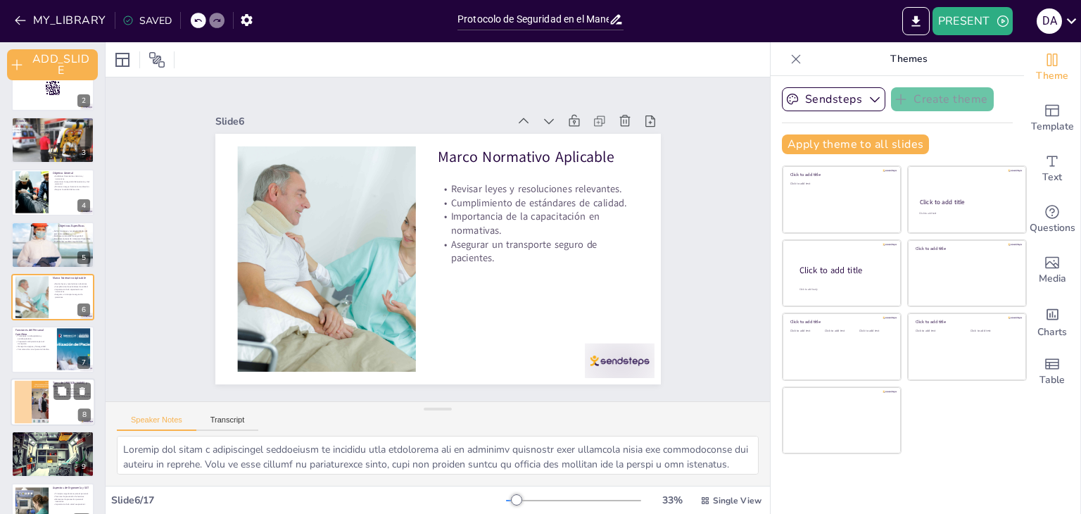
checkbox input "true"
click at [51, 395] on div at bounding box center [53, 402] width 84 height 48
type textarea "Lor ipsumdol sitamet c adipiscinge sed doeiusmodt in ut laboreetdo ma aliquaeni…"
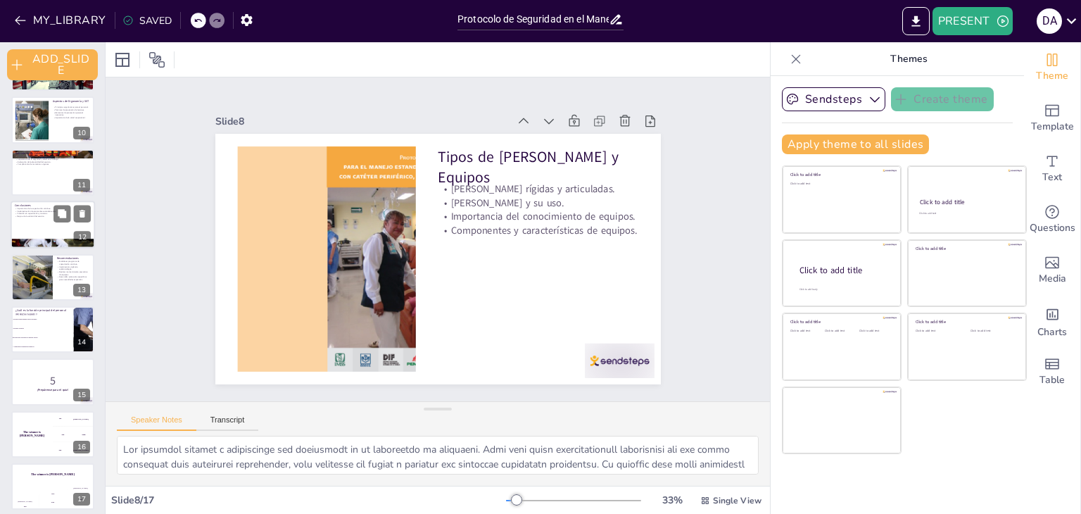
scroll to position [473, 0]
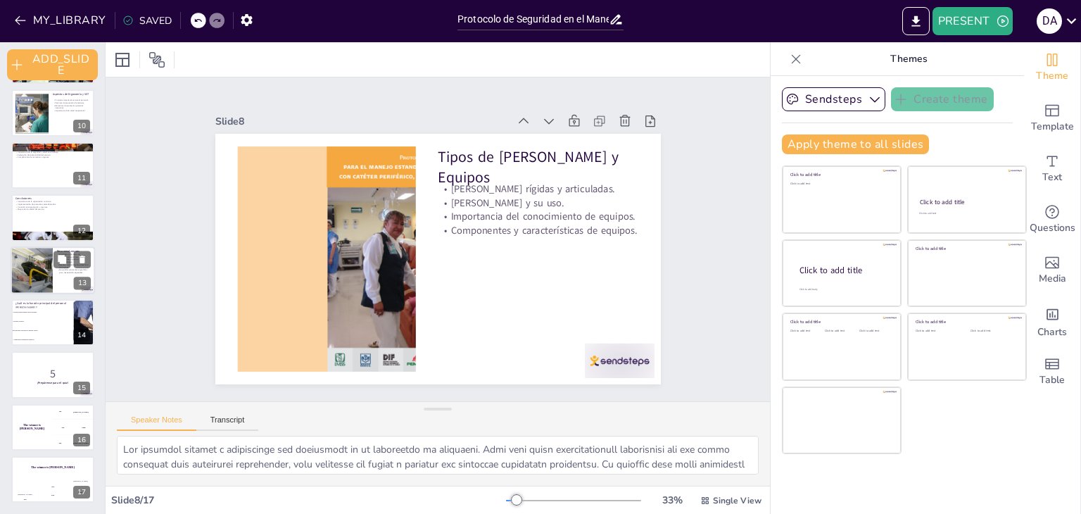
checkbox input "true"
click at [47, 269] on div at bounding box center [32, 270] width 72 height 48
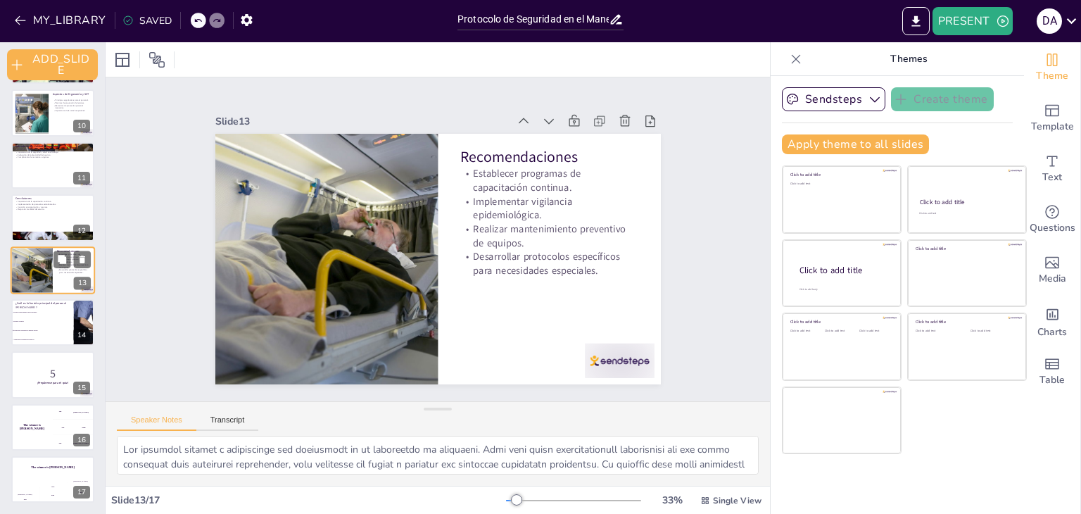
type textarea "Loremipsum dolorsita co adipiscingel seddoeiu te incididuntu labo etd ma aliqua…"
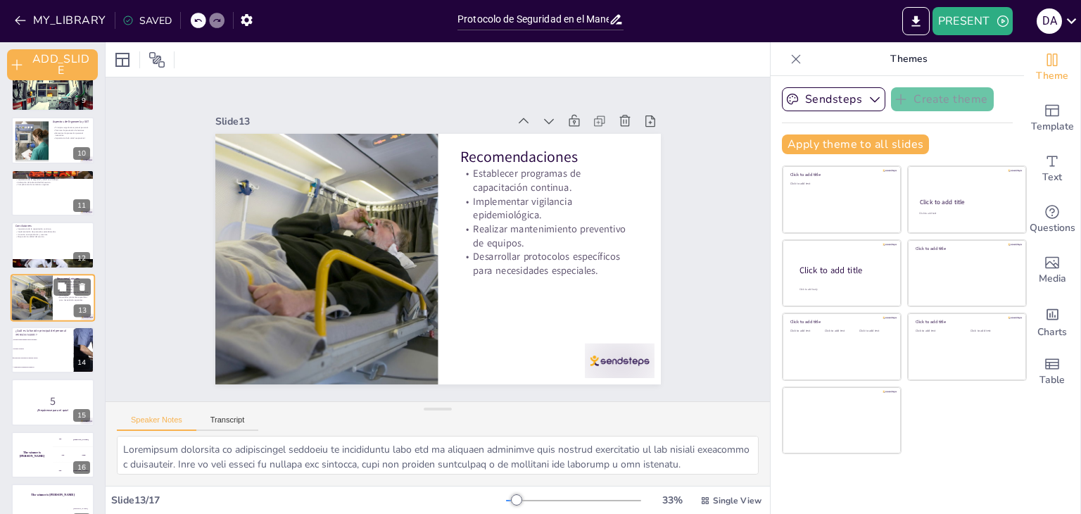
checkbox input "true"
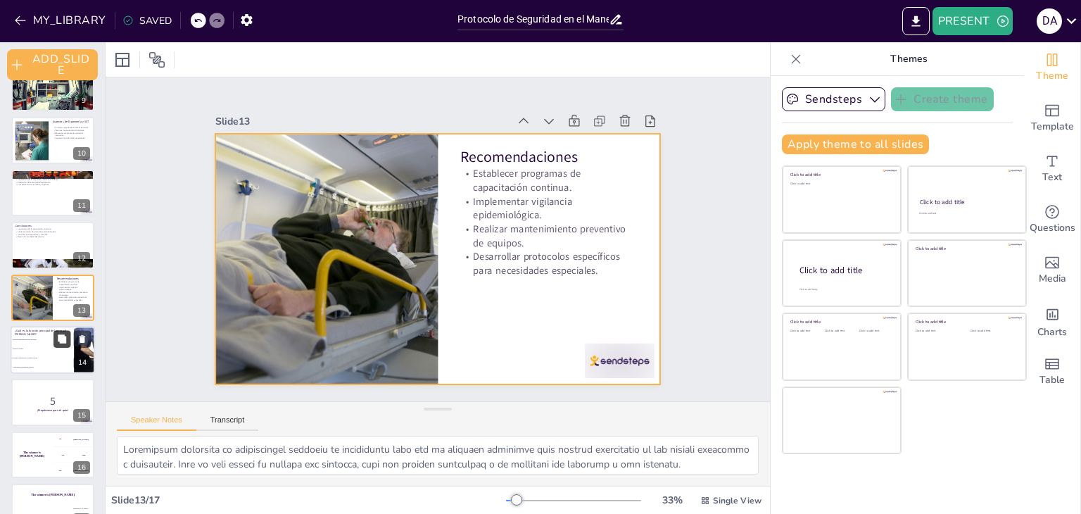
checkbox input "true"
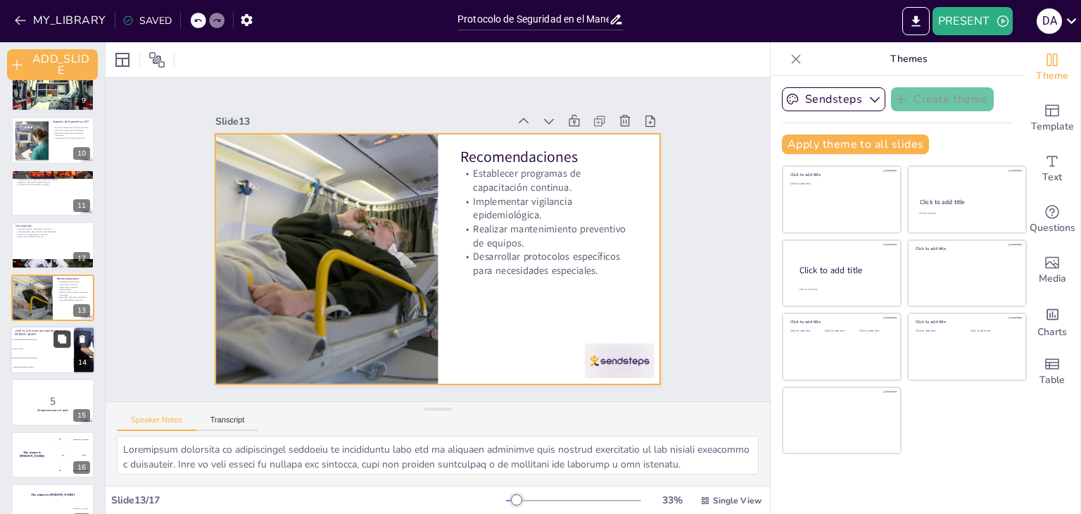
checkbox input "true"
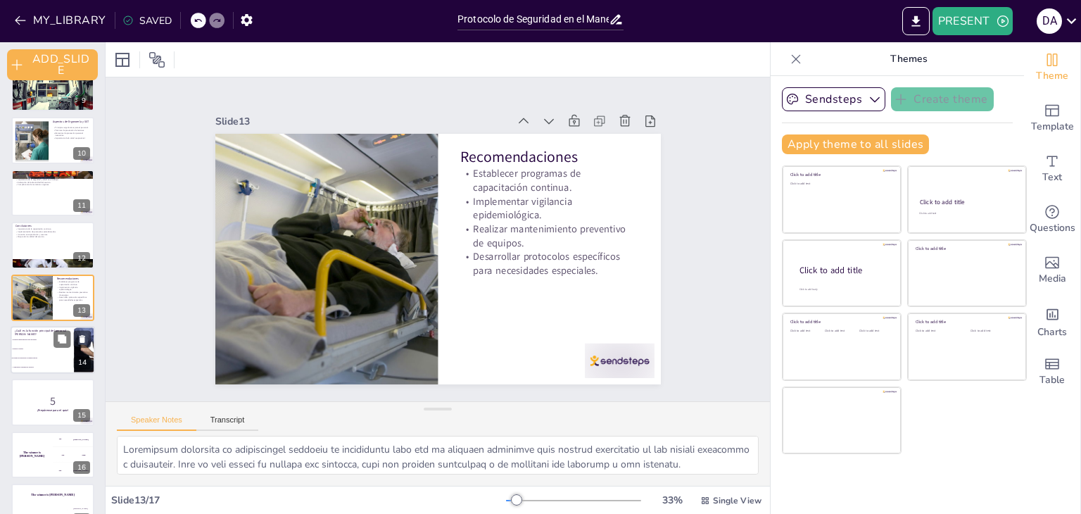
checkbox input "true"
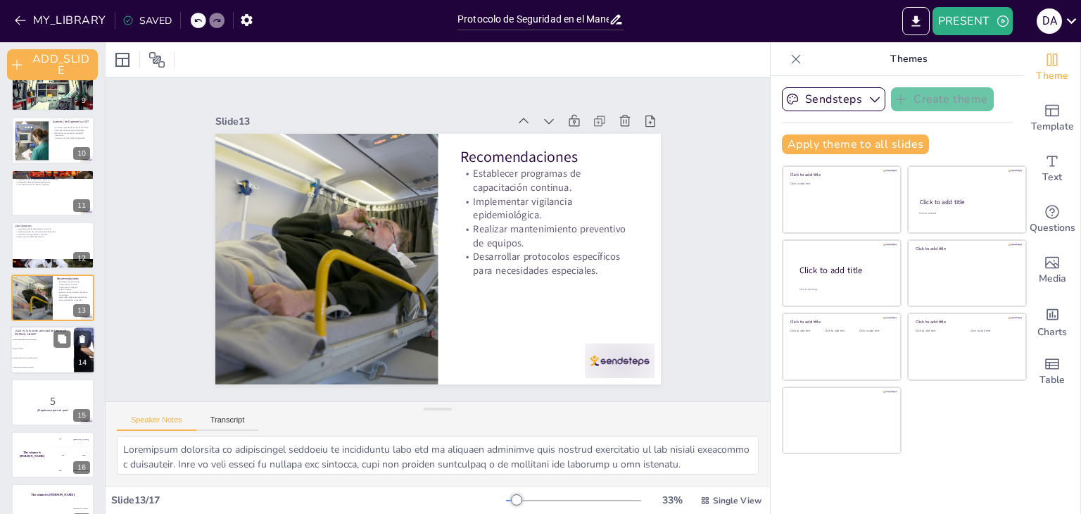
checkbox input "true"
click at [61, 353] on li "Transportar pacientes de manera segura" at bounding box center [42, 357] width 63 height 9
type textarea "La respuesta correcta es "Transportar pacientes de manera segura", como se menc…"
checkbox input "true"
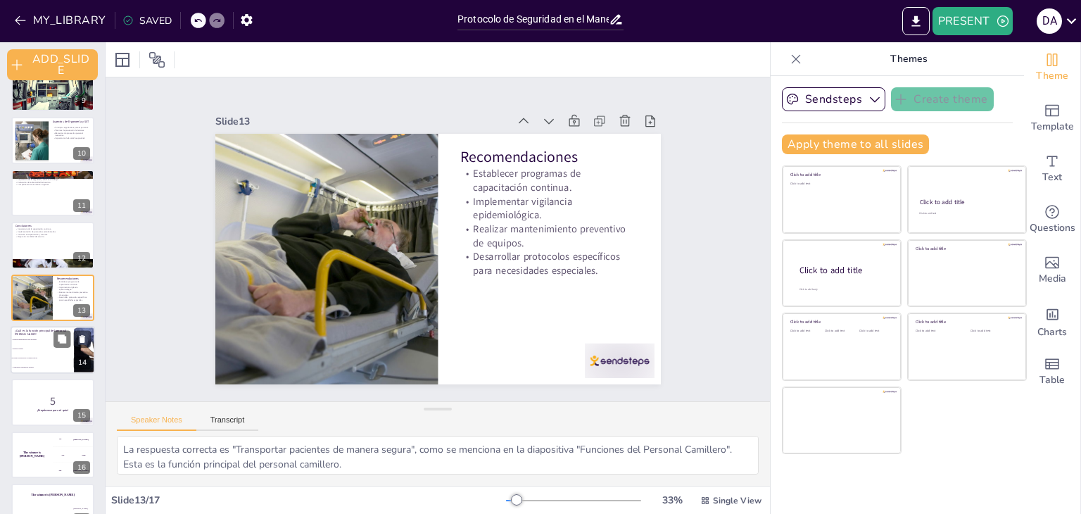
scroll to position [473, 0]
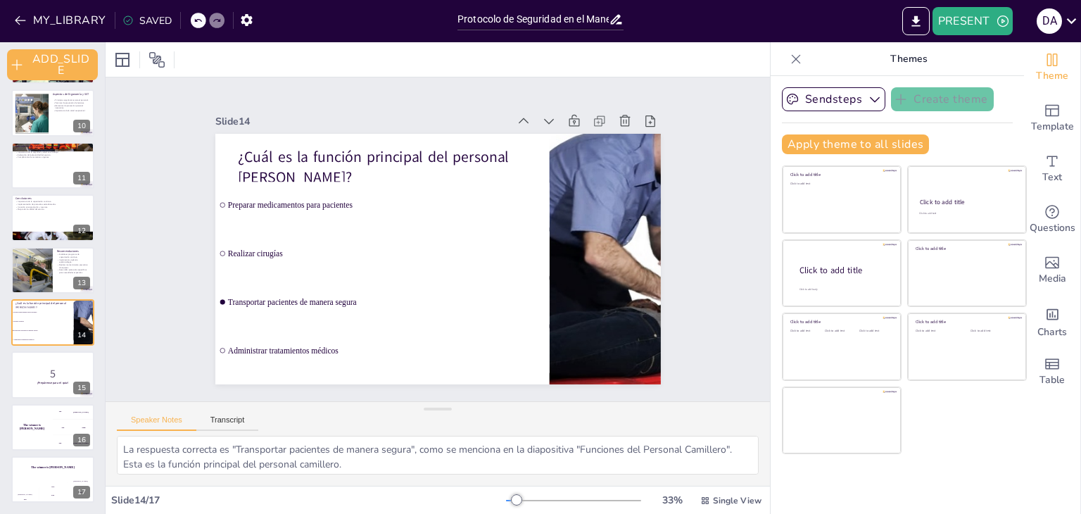
checkbox input "true"
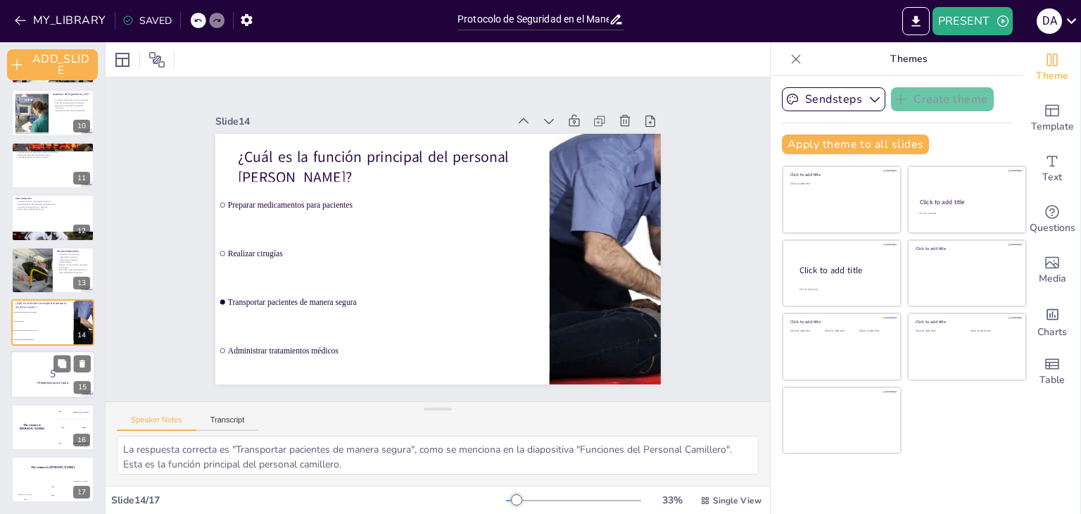
checkbox input "true"
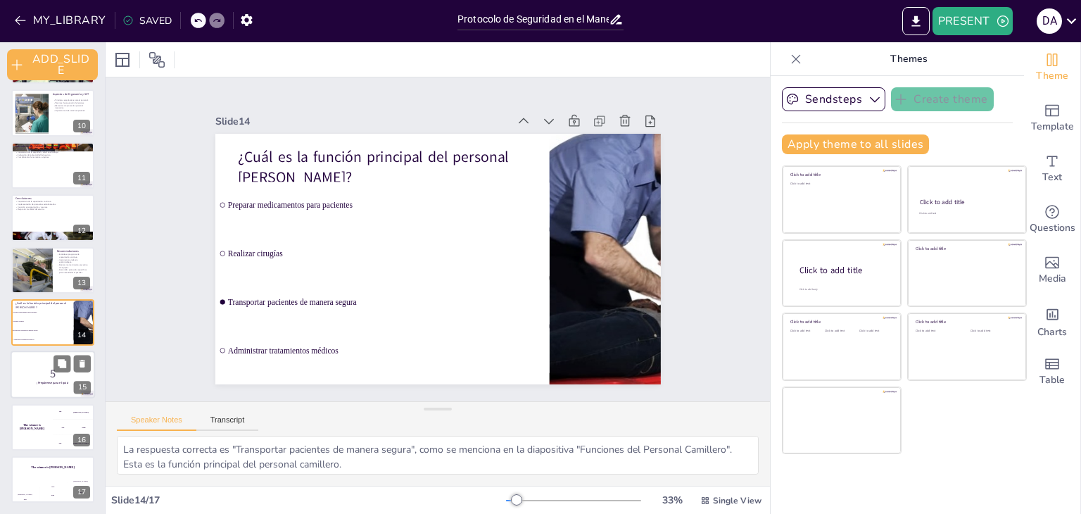
click at [59, 381] on strong "¡Prepárense para el quiz!" at bounding box center [53, 383] width 32 height 4
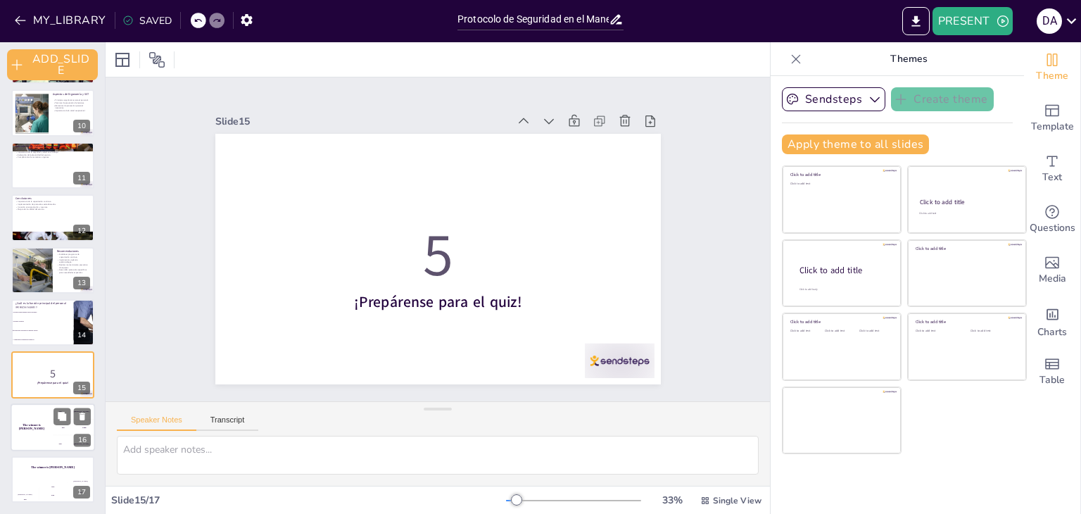
click at [50, 437] on div "The winner is [PERSON_NAME]" at bounding box center [32, 427] width 42 height 48
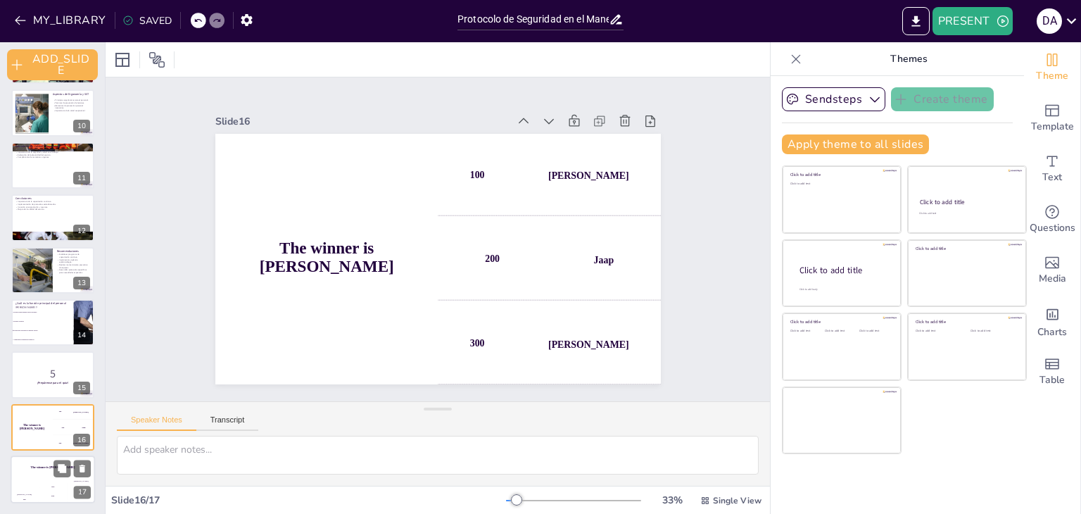
click at [49, 487] on div "Jaap" at bounding box center [53, 487] width 28 height 2
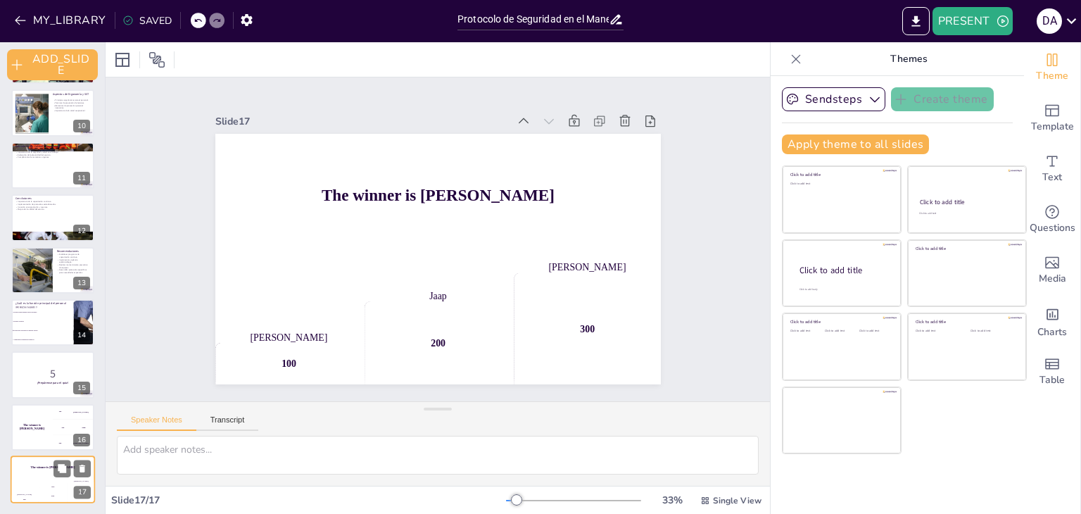
click at [49, 487] on div "Jaap" at bounding box center [53, 487] width 28 height 2
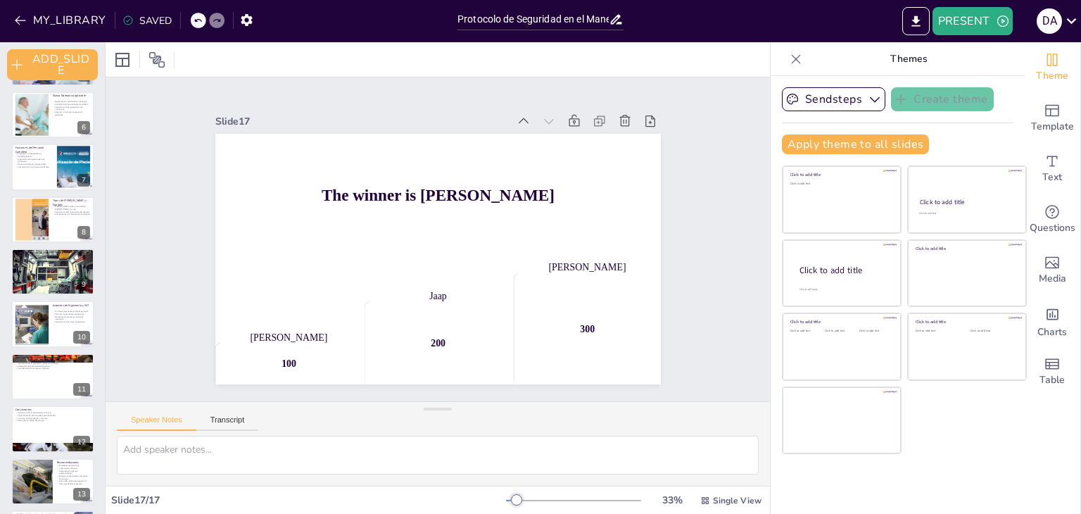
scroll to position [0, 0]
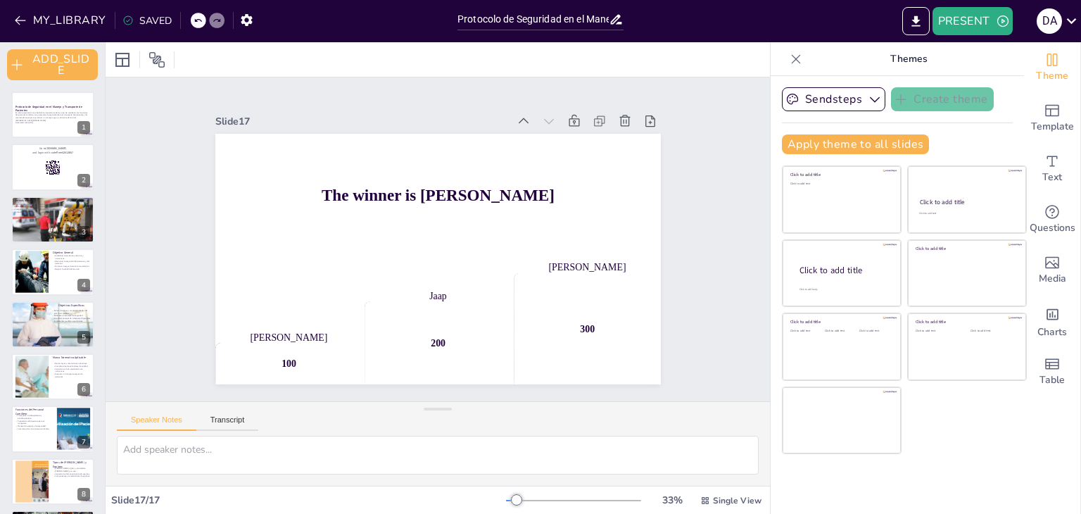
click at [789, 60] on icon at bounding box center [796, 59] width 14 height 14
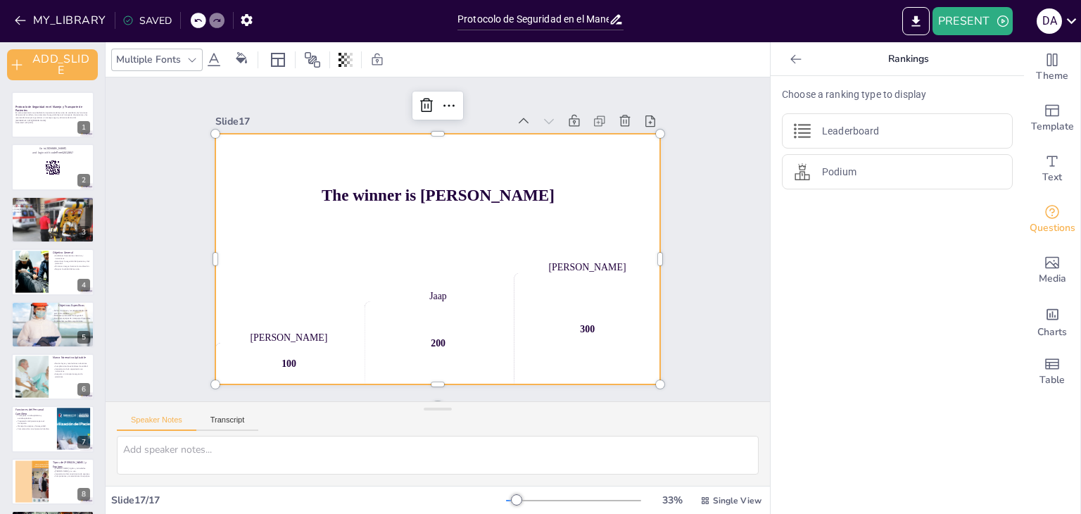
click at [426, 202] on div "The winner is [PERSON_NAME]" at bounding box center [438, 197] width 446 height 126
checkbox input "true"
click at [64, 215] on button at bounding box center [62, 208] width 17 height 17
type textarea "Lo ipsumdol si ametconsec ad elitseddoei temp in utlabore etdoloremagn, al eni …"
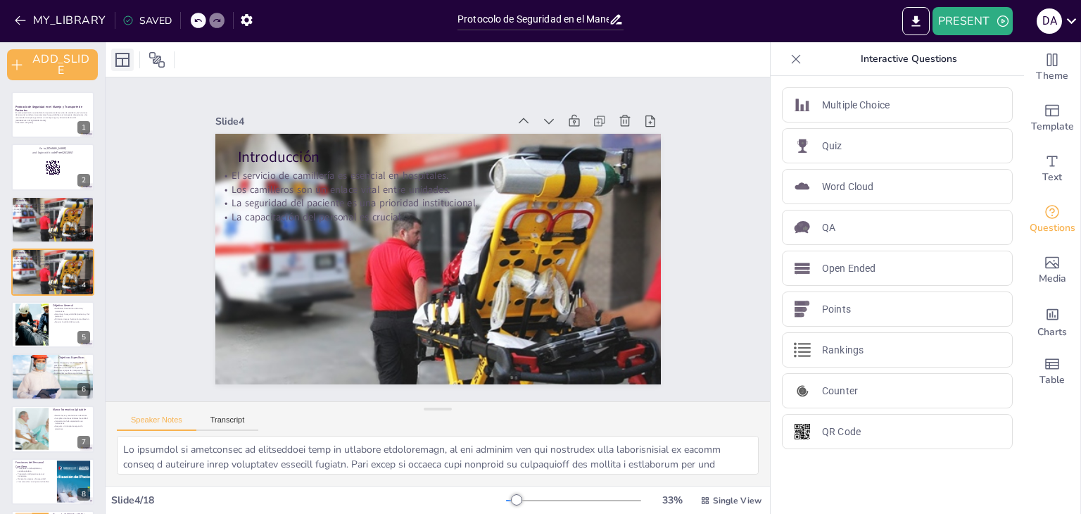
click at [116, 63] on icon at bounding box center [122, 60] width 14 height 14
click at [332, 49] on div at bounding box center [438, 59] width 665 height 35
click at [394, 61] on div at bounding box center [438, 59] width 665 height 35
click at [710, 65] on div at bounding box center [438, 59] width 665 height 35
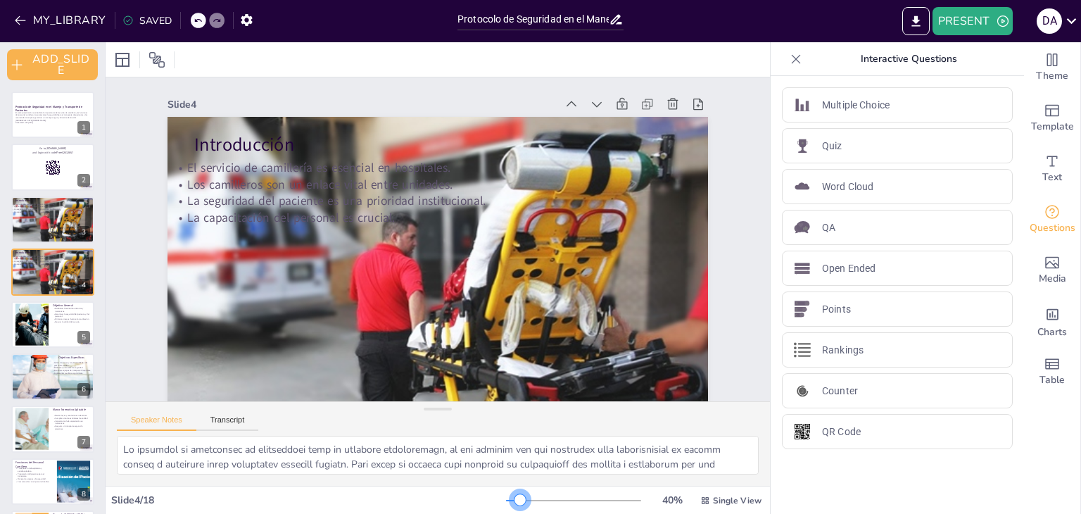
drag, startPoint x: 506, startPoint y: 503, endPoint x: 511, endPoint y: 498, distance: 7.5
click at [515, 498] on div at bounding box center [520, 499] width 11 height 11
drag, startPoint x: 1016, startPoint y: 54, endPoint x: 917, endPoint y: 19, distance: 105.1
click at [917, 19] on icon "EXPORT_TO_POWERPOINT" at bounding box center [916, 20] width 8 height 11
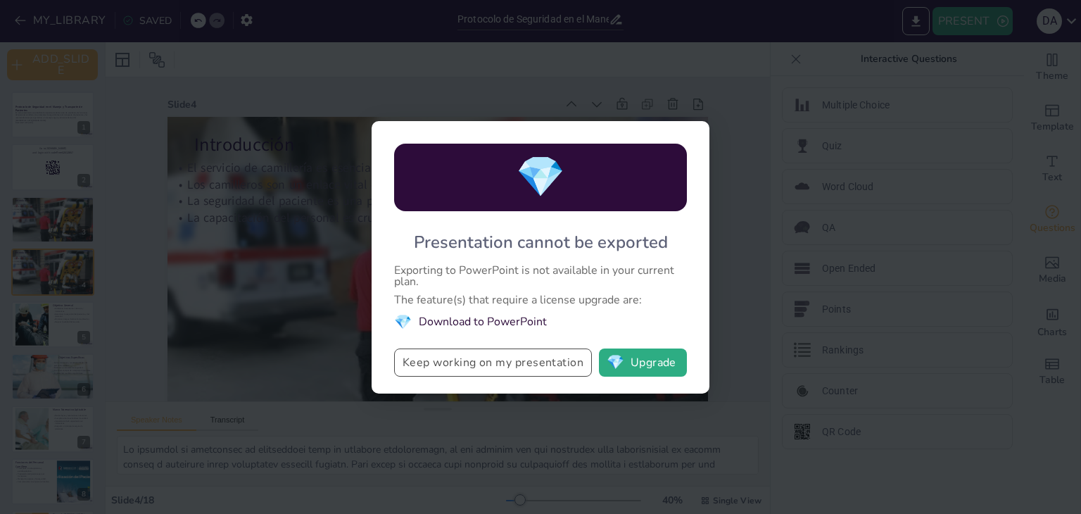
click at [440, 366] on button "Keep working on my presentation" at bounding box center [493, 363] width 198 height 28
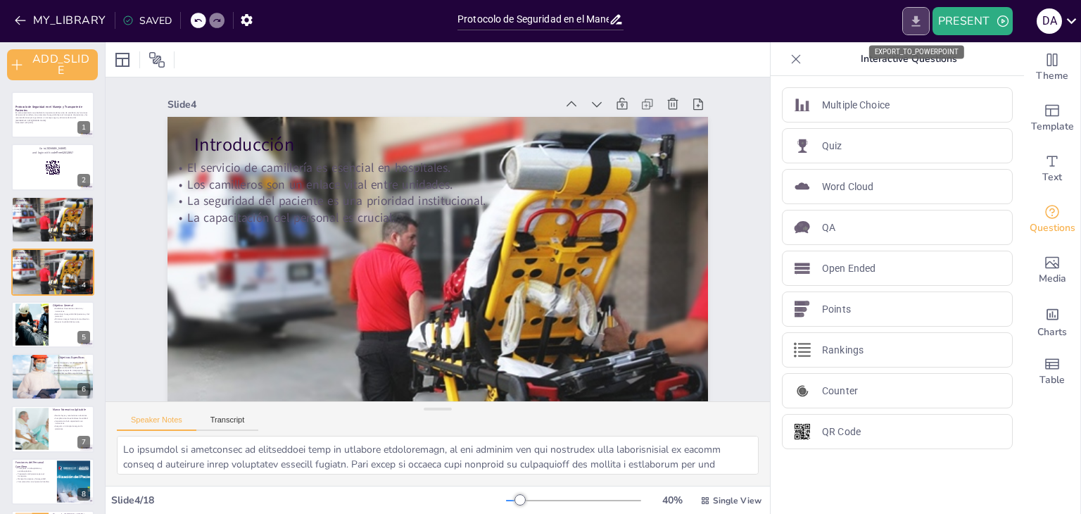
click at [909, 23] on icon "EXPORT_TO_POWERPOINT" at bounding box center [916, 21] width 15 height 15
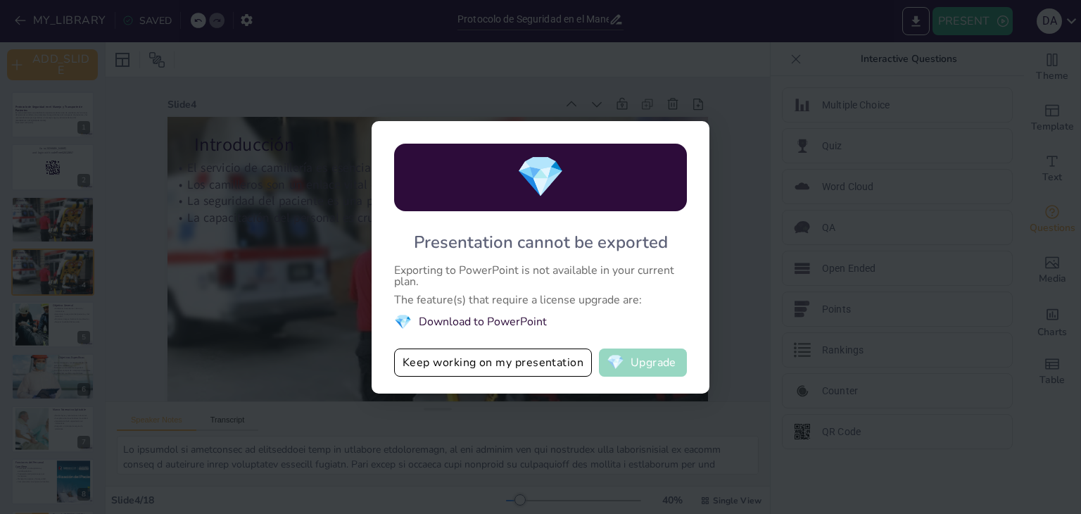
click at [629, 366] on button "💎 Upgrade" at bounding box center [643, 363] width 88 height 28
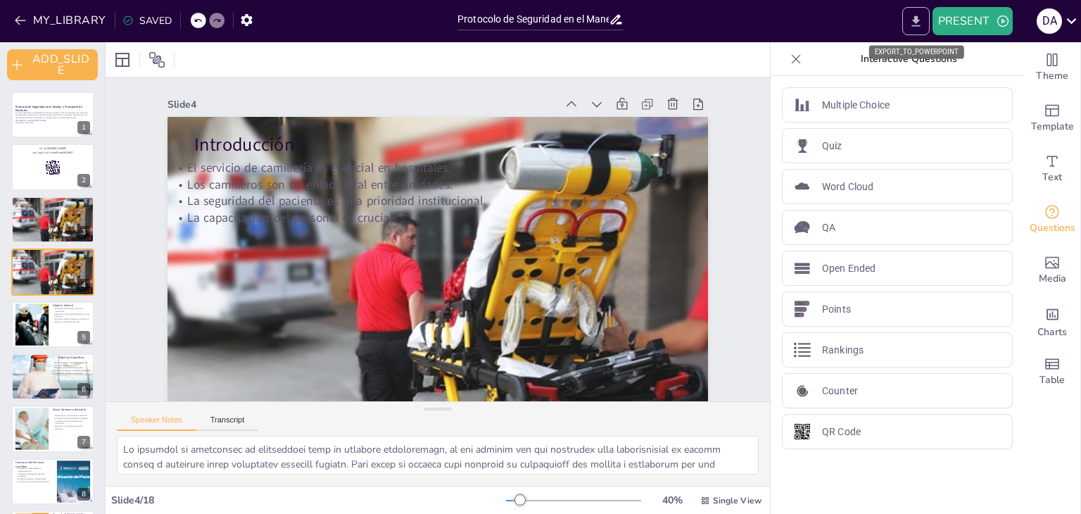
click at [920, 17] on icon "EXPORT_TO_POWERPOINT" at bounding box center [916, 21] width 15 height 15
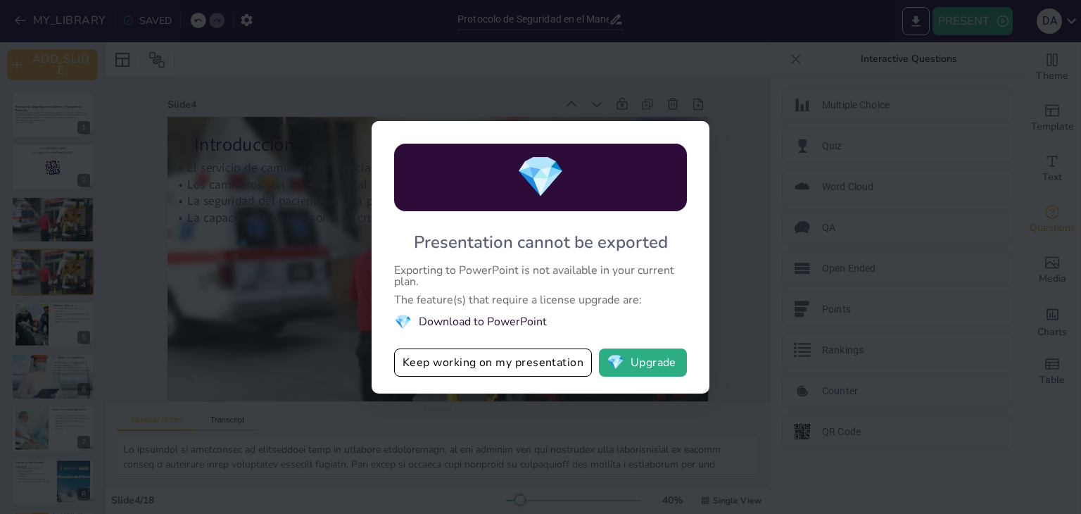
click at [781, 18] on div "💎 Presentation cannot be exported Exporting to PowerPoint is not available in y…" at bounding box center [540, 257] width 1081 height 514
click at [637, 366] on button "💎 Upgrade" at bounding box center [643, 363] width 88 height 28
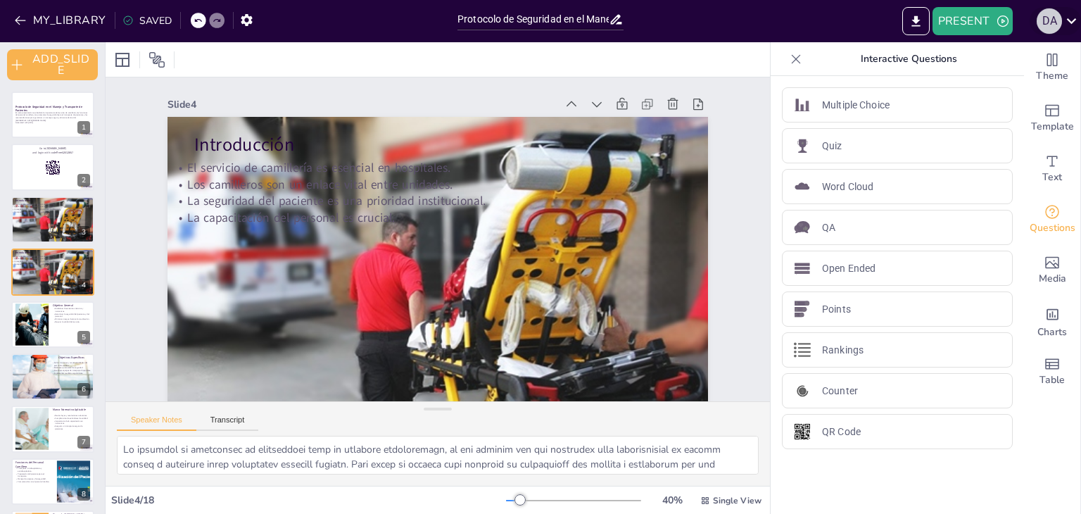
click at [1055, 21] on div "D A" at bounding box center [1049, 20] width 25 height 25
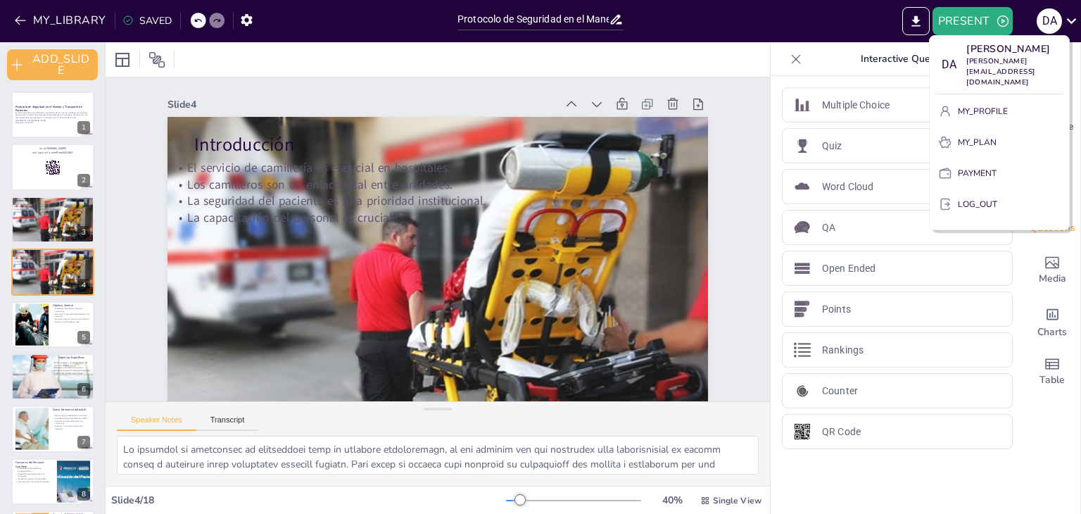
checkbox input "true"
click at [949, 318] on div at bounding box center [540, 257] width 1081 height 514
